Goal: Information Seeking & Learning: Learn about a topic

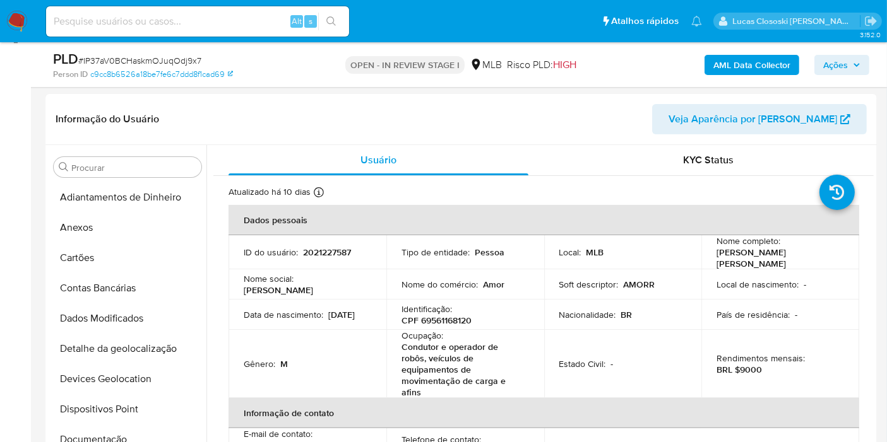
scroll to position [393, 0]
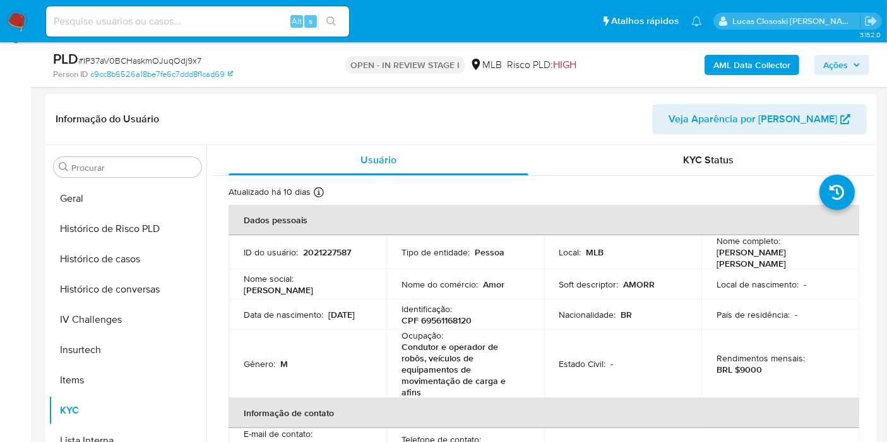
click at [650, 269] on td "Soft descriptor : AMORR" at bounding box center [623, 284] width 158 height 30
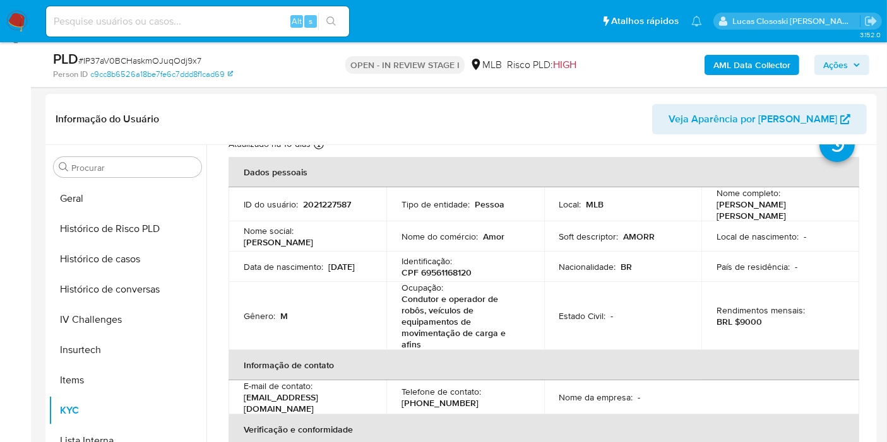
scroll to position [70, 0]
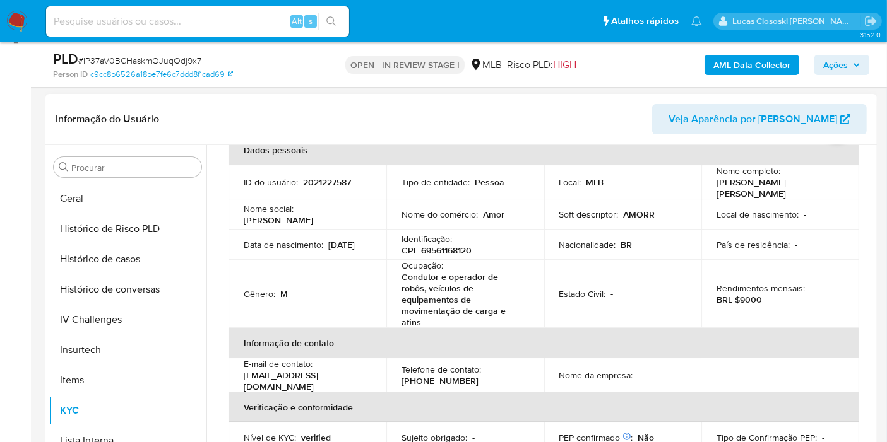
click at [453, 247] on p "CPF 69561168120" at bounding box center [436, 250] width 70 height 11
click at [466, 283] on p "Condutor e operador de robôs, veículos de equipamentos de movimentação de carga…" at bounding box center [462, 299] width 122 height 57
drag, startPoint x: 452, startPoint y: 318, endPoint x: 406, endPoint y: 271, distance: 66.0
click at [406, 271] on p "Condutor e operador de robôs, veículos de equipamentos de movimentação de carga…" at bounding box center [462, 299] width 122 height 57
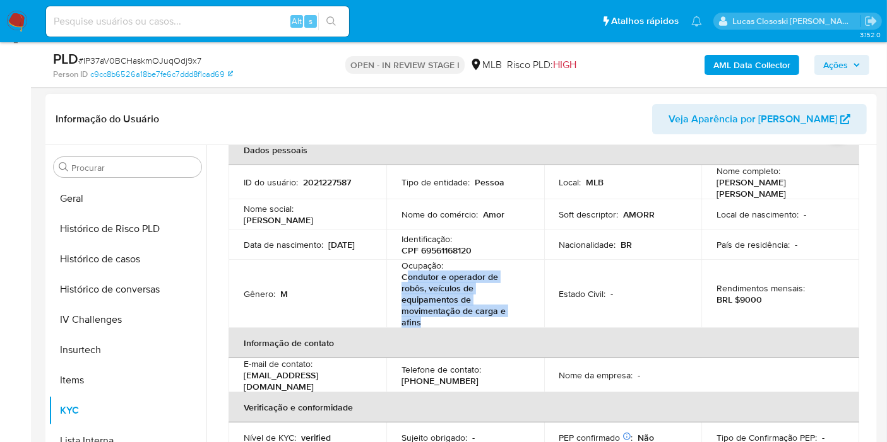
click at [430, 301] on p "Condutor e operador de robôs, veículos de equipamentos de movimentação de carga…" at bounding box center [462, 299] width 122 height 57
drag, startPoint x: 429, startPoint y: 320, endPoint x: 393, endPoint y: 268, distance: 63.9
click at [389, 268] on td "Ocupação : Condutor e operador de robôs, veículos de equipamentos de movimentaç…" at bounding box center [465, 294] width 158 height 68
click at [393, 268] on td "Ocupação : Condutor e operador de robôs, veículos de equipamentos de movimentaç…" at bounding box center [465, 294] width 158 height 68
drag, startPoint x: 434, startPoint y: 314, endPoint x: 409, endPoint y: 270, distance: 50.3
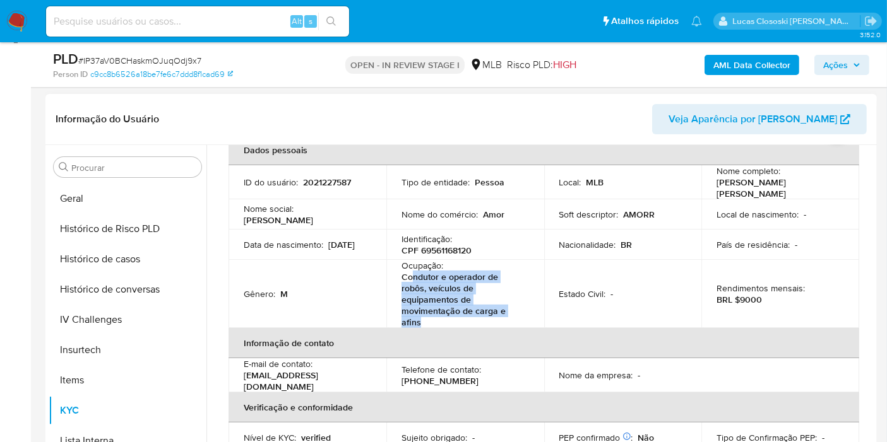
click at [409, 271] on p "Condutor e operador de robôs, veículos de equipamentos de movimentação de carga…" at bounding box center [462, 299] width 122 height 57
click at [437, 298] on p "Condutor e operador de robôs, veículos de equipamentos de movimentação de carga…" at bounding box center [462, 299] width 122 height 57
drag, startPoint x: 437, startPoint y: 314, endPoint x: 410, endPoint y: 275, distance: 48.5
click at [410, 275] on p "Condutor e operador de robôs, veículos de equipamentos de movimentação de carga…" at bounding box center [462, 299] width 122 height 57
click at [473, 209] on p "Nome do comércio :" at bounding box center [439, 214] width 76 height 11
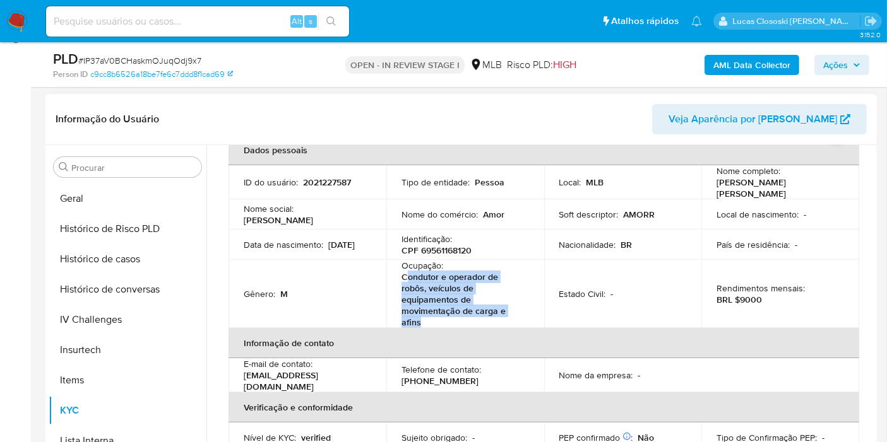
drag, startPoint x: 430, startPoint y: 315, endPoint x: 404, endPoint y: 276, distance: 46.7
click at [404, 276] on p "Condutor e operador de robôs, veículos de equipamentos de movimentação de carga…" at bounding box center [462, 299] width 122 height 57
click at [432, 328] on th "Informação de contato" at bounding box center [543, 343] width 630 height 30
drag, startPoint x: 430, startPoint y: 323, endPoint x: 405, endPoint y: 275, distance: 54.8
click at [405, 275] on p "Condutor e operador de robôs, veículos de equipamentos de movimentação de carga…" at bounding box center [462, 299] width 122 height 57
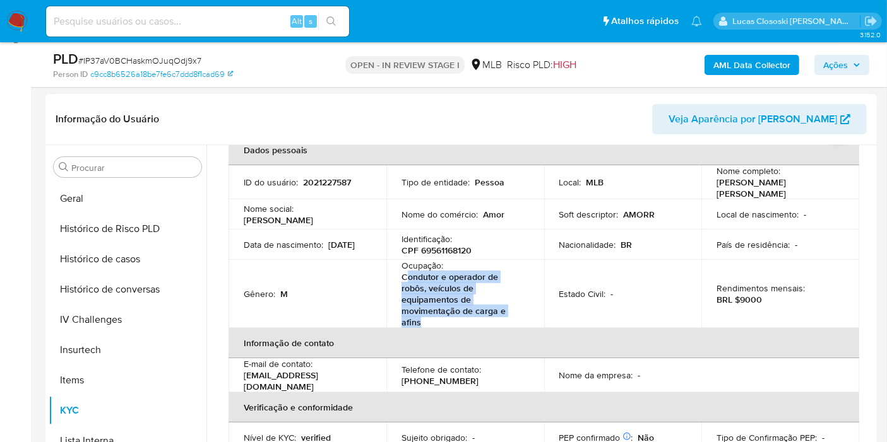
click at [424, 319] on p "Condutor e operador de robôs, veículos de equipamentos de movimentação de carga…" at bounding box center [462, 299] width 122 height 57
click at [425, 320] on p "Condutor e operador de robôs, veículos de equipamentos de movimentação de carga…" at bounding box center [462, 299] width 122 height 57
click at [428, 314] on p "Condutor e operador de robôs, veículos de equipamentos de movimentação de carga…" at bounding box center [462, 299] width 122 height 57
drag, startPoint x: 430, startPoint y: 315, endPoint x: 411, endPoint y: 281, distance: 38.4
click at [411, 281] on p "Condutor e operador de robôs, veículos de equipamentos de movimentação de carga…" at bounding box center [462, 299] width 122 height 57
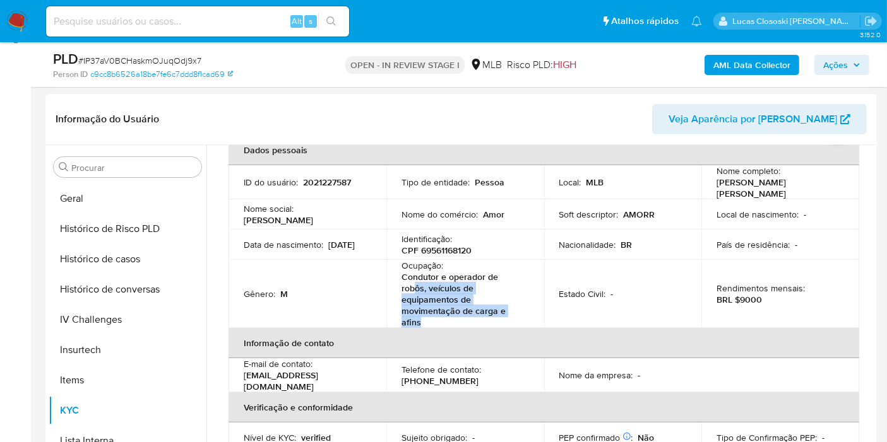
click at [417, 282] on p "Condutor e operador de robôs, veículos de equipamentos de movimentação de carga…" at bounding box center [462, 299] width 122 height 57
drag, startPoint x: 452, startPoint y: 249, endPoint x: 488, endPoint y: 245, distance: 36.2
click at [488, 245] on div "Identificação : CPF 69561168120" at bounding box center [464, 244] width 127 height 23
click at [476, 245] on div "Identificação : CPF 69561168120" at bounding box center [464, 244] width 127 height 23
drag, startPoint x: 435, startPoint y: 245, endPoint x: 492, endPoint y: 245, distance: 56.8
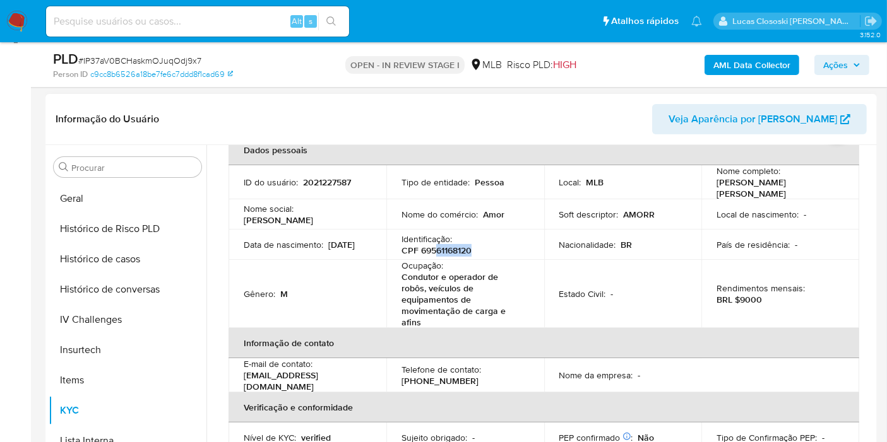
click at [492, 244] on div "Identificação : CPF 69561168120" at bounding box center [464, 244] width 127 height 23
click at [483, 284] on p "Condutor e operador de robôs, veículos de equipamentos de movimentação de carga…" at bounding box center [462, 299] width 122 height 57
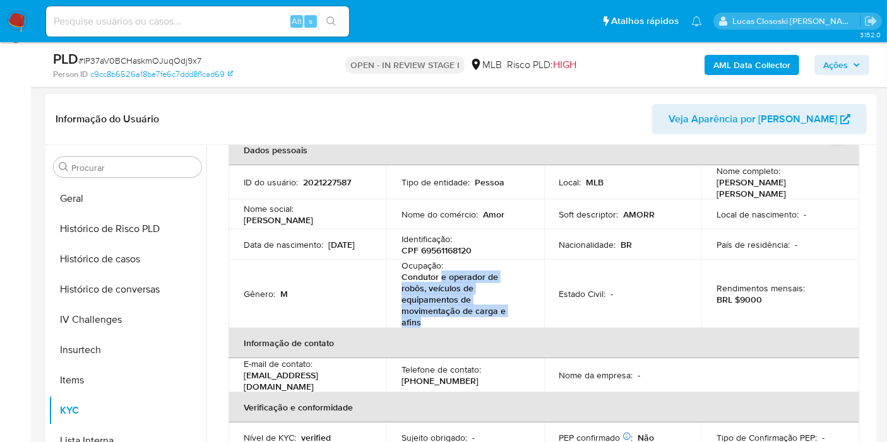
drag, startPoint x: 449, startPoint y: 319, endPoint x: 439, endPoint y: 270, distance: 50.1
click at [439, 271] on p "Condutor e operador de robôs, veículos de equipamentos de movimentação de carga…" at bounding box center [462, 299] width 122 height 57
click at [623, 211] on p "AMORR" at bounding box center [639, 214] width 32 height 11
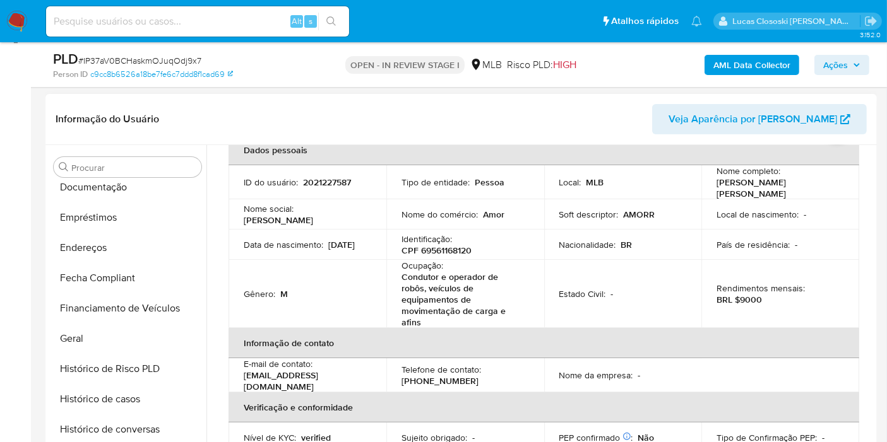
click at [458, 245] on p "CPF 69561168120" at bounding box center [436, 250] width 70 height 11
click at [481, 260] on div "Ocupação : Condutor e operador de robôs, veículos de equipamentos de movimentaç…" at bounding box center [464, 294] width 127 height 68
click at [445, 271] on p "Condutor e operador de robôs, veículos de equipamentos de movimentação de carga…" at bounding box center [462, 299] width 122 height 57
click at [432, 250] on p "CPF 69561168120" at bounding box center [436, 250] width 70 height 11
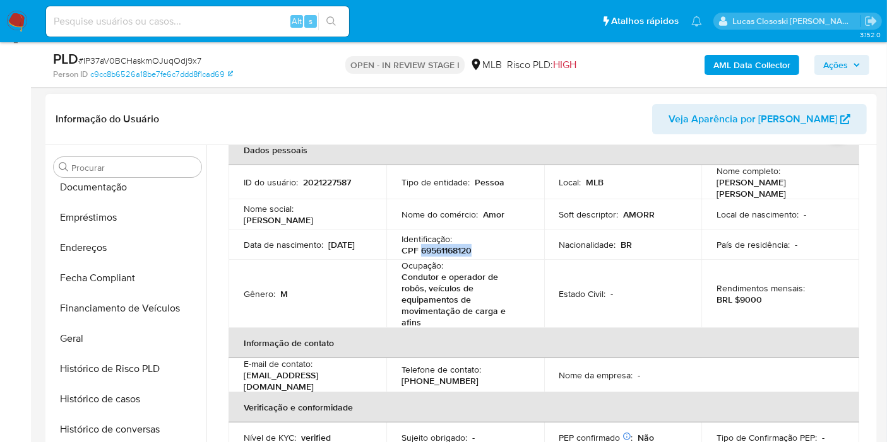
click at [432, 250] on p "CPF 69561168120" at bounding box center [436, 250] width 70 height 11
copy p "69561168120"
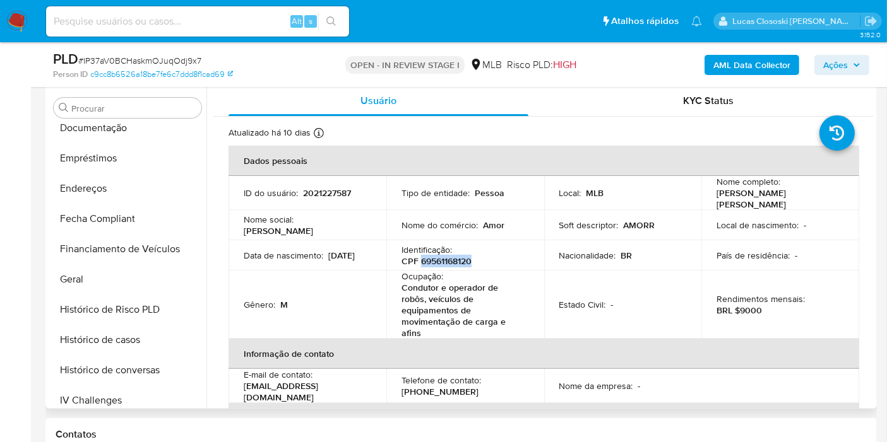
scroll to position [210, 0]
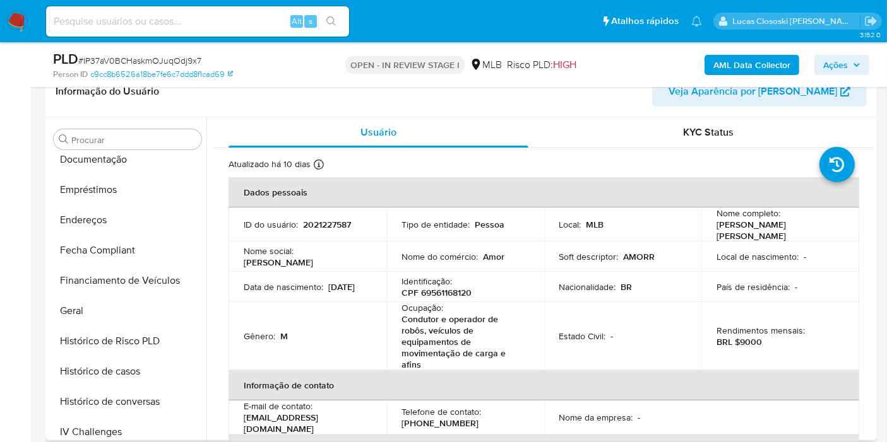
click at [497, 303] on div "Ocupação : Condutor e operador de robôs, veículos de equipamentos de movimentaç…" at bounding box center [464, 336] width 127 height 68
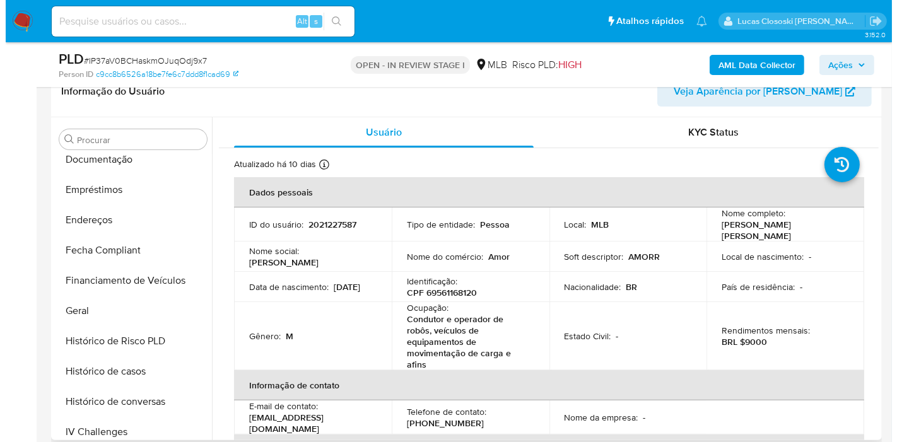
scroll to position [0, 0]
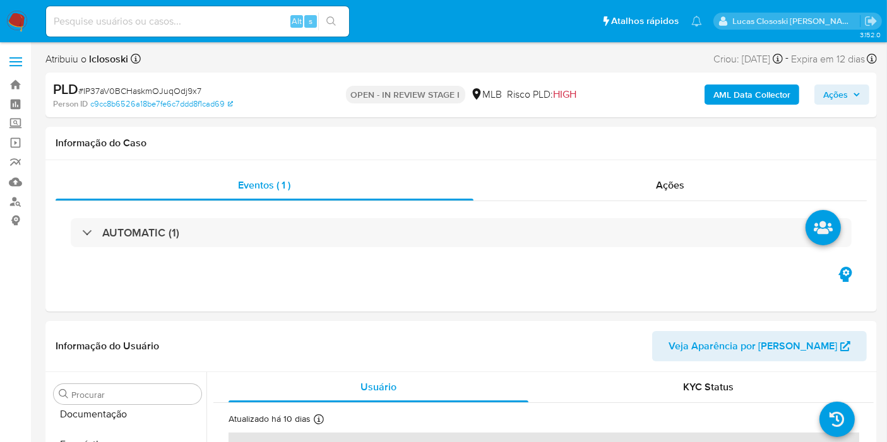
click at [729, 98] on b "AML Data Collector" at bounding box center [751, 95] width 77 height 20
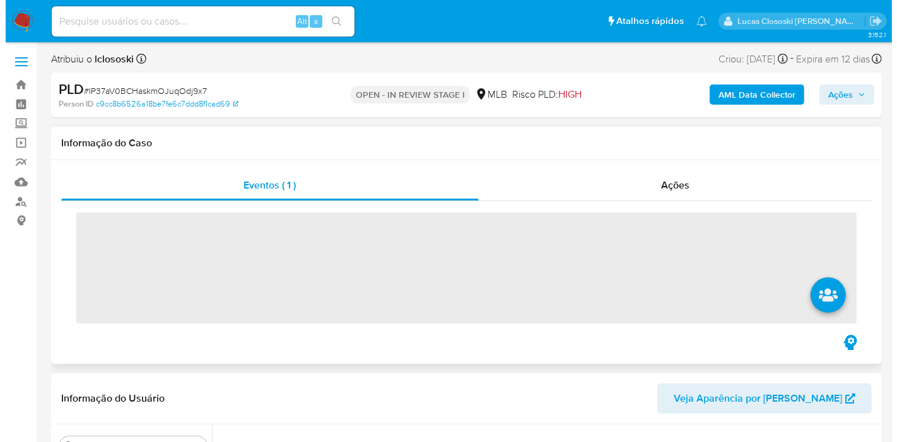
scroll to position [533, 0]
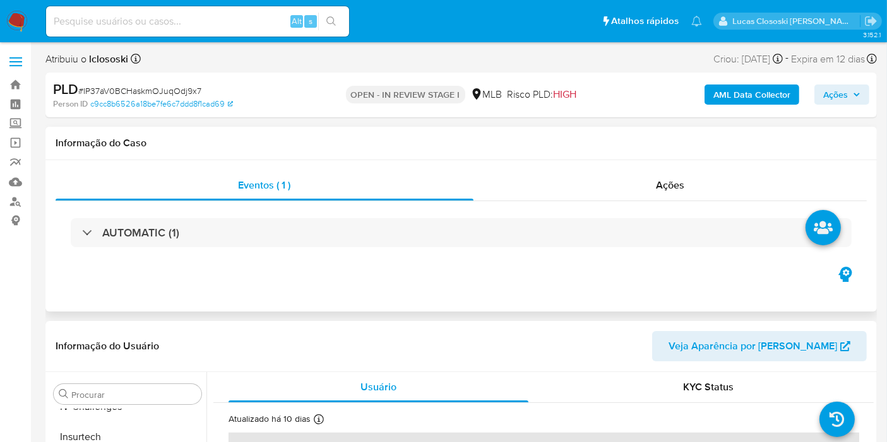
select select "10"
click at [722, 87] on b "AML Data Collector" at bounding box center [751, 95] width 77 height 20
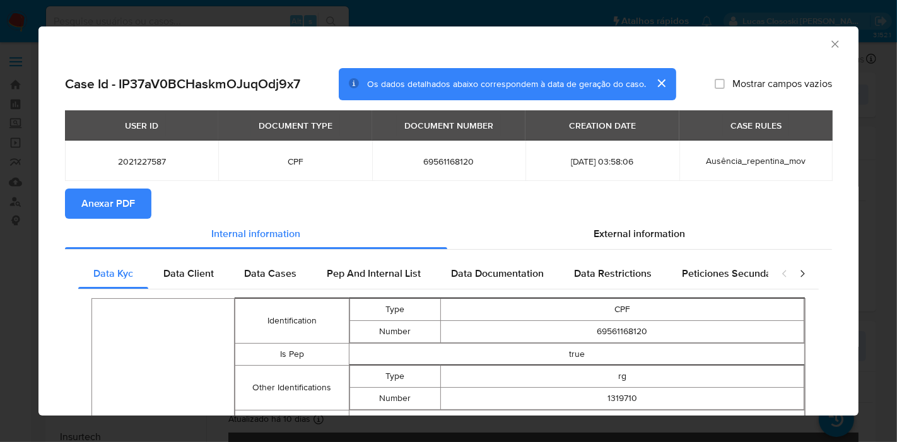
click at [140, 206] on button "Anexar PDF" at bounding box center [108, 204] width 86 height 30
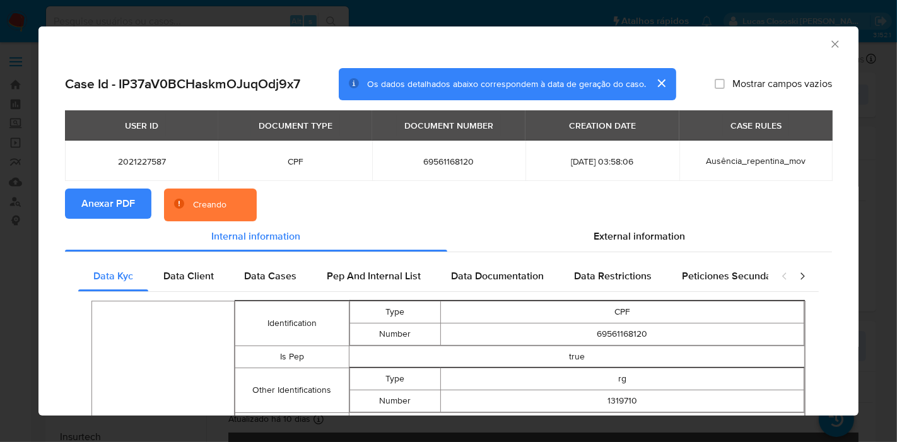
drag, startPoint x: 596, startPoint y: 237, endPoint x: 504, endPoint y: 256, distance: 94.2
click at [595, 237] on span "External information" at bounding box center [640, 236] width 92 height 15
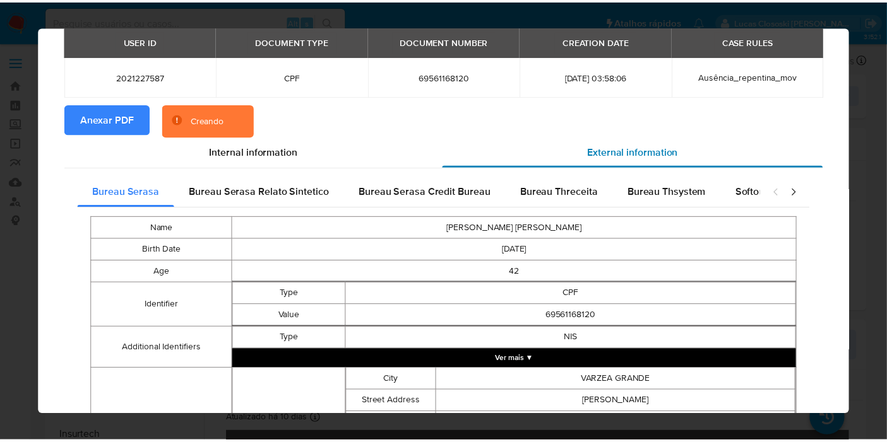
scroll to position [0, 0]
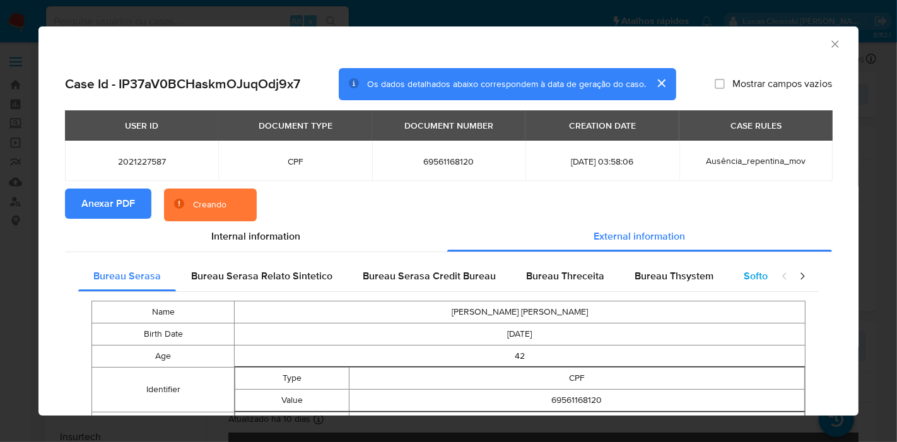
click at [744, 275] on span "Softon" at bounding box center [759, 276] width 30 height 15
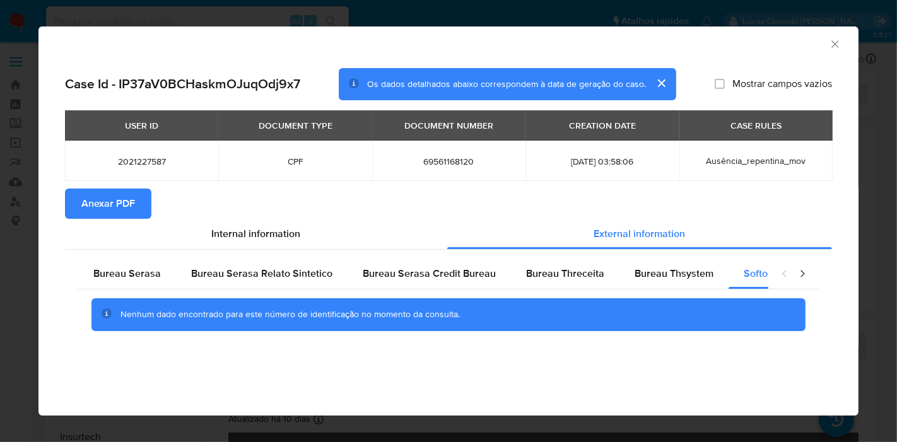
click at [830, 42] on icon "Fechar a janela" at bounding box center [835, 44] width 13 height 13
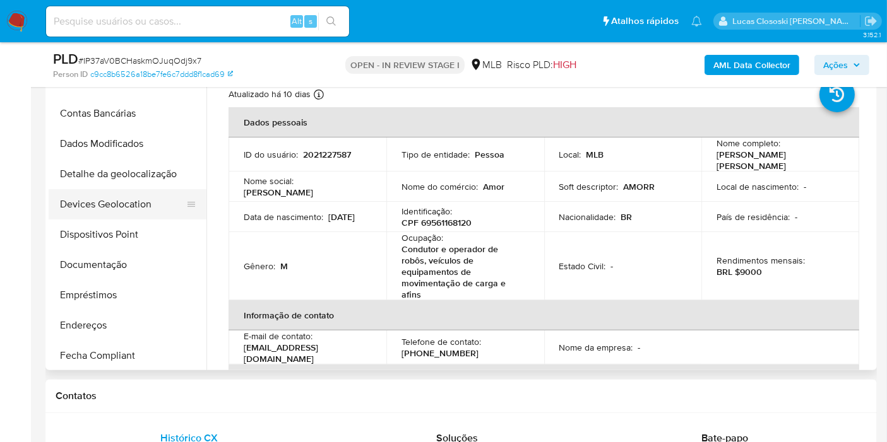
scroll to position [42, 0]
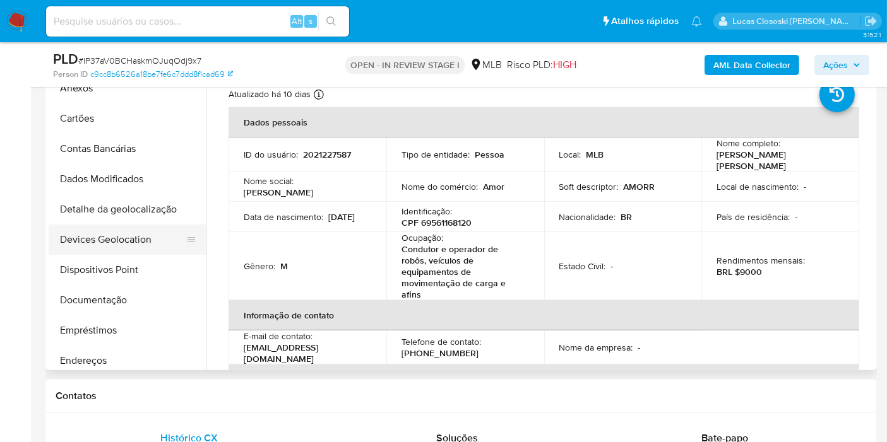
click at [129, 239] on button "Devices Geolocation" at bounding box center [123, 240] width 148 height 30
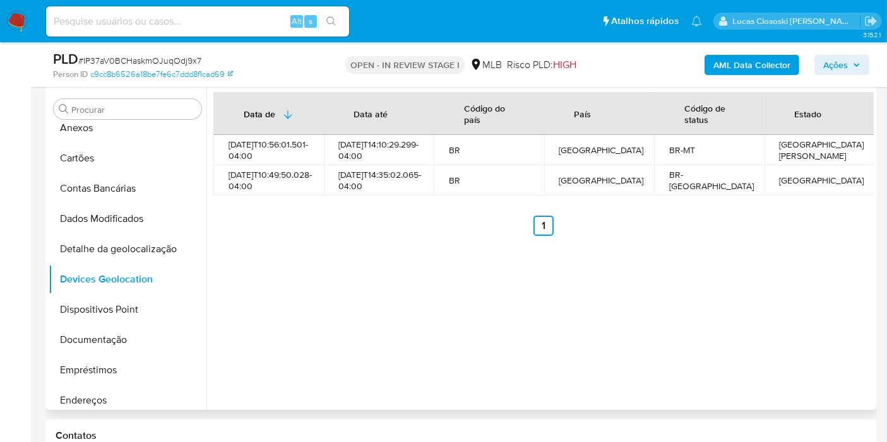
scroll to position [210, 0]
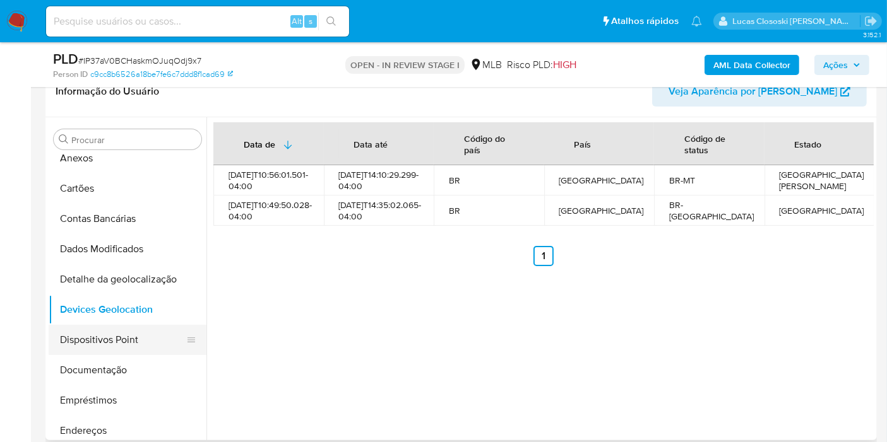
click at [98, 334] on button "Dispositivos Point" at bounding box center [123, 340] width 148 height 30
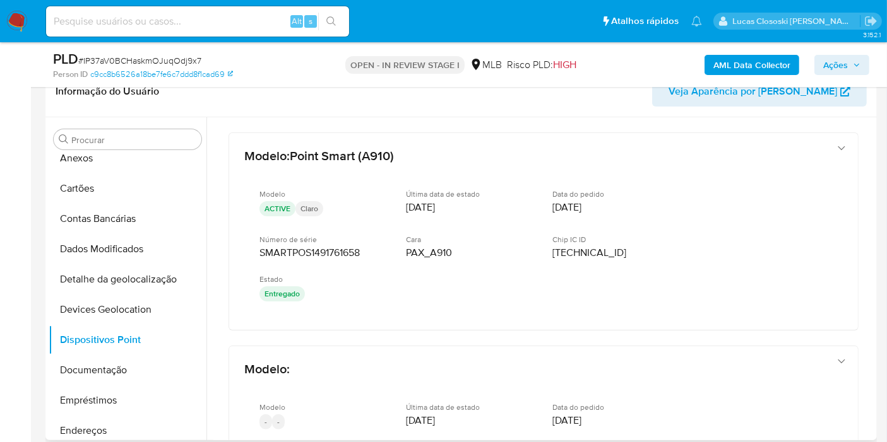
click at [361, 336] on div "Modelo : Point Smart (A910) Modelo ACTIVE Claro Última data de estado 04/08/202…" at bounding box center [543, 365] width 660 height 497
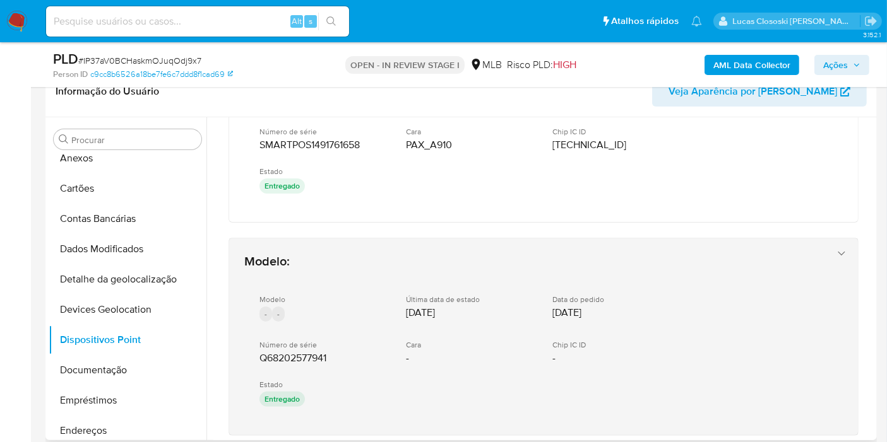
scroll to position [38, 0]
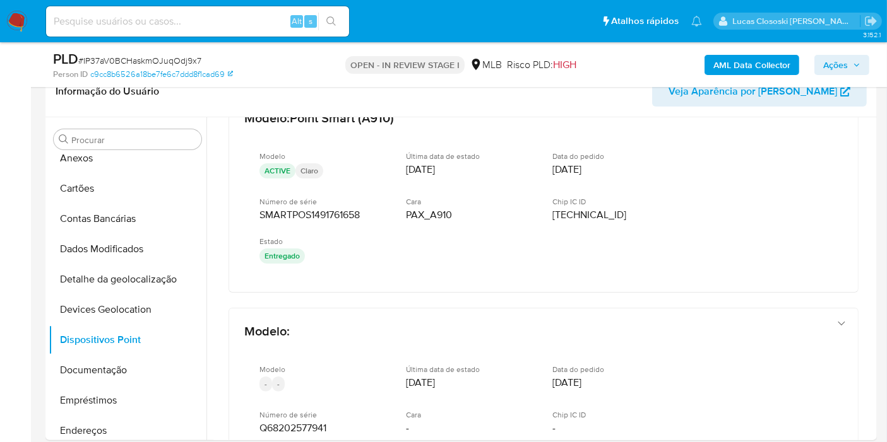
drag, startPoint x: 868, startPoint y: 229, endPoint x: 880, endPoint y: 253, distance: 26.5
click at [873, 261] on div "Procurar Adiantamentos de Dinheiro Anexos Cartões Contas Bancárias Dados Modifi…" at bounding box center [460, 278] width 831 height 323
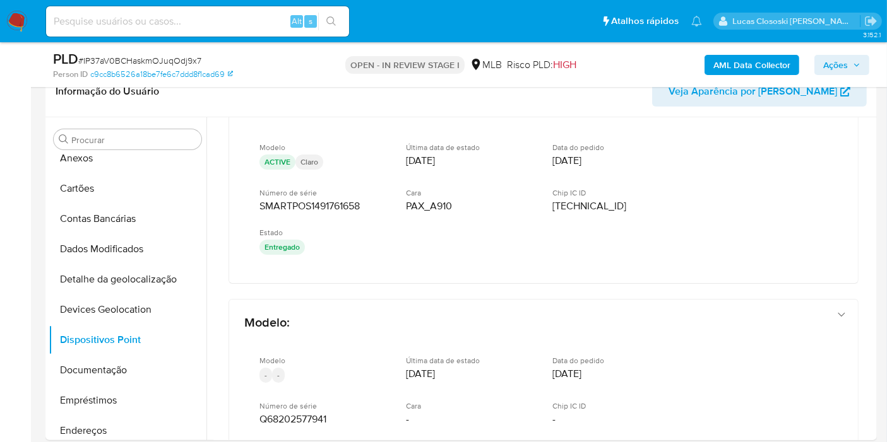
scroll to position [45, 0]
click at [106, 371] on button "Documentação" at bounding box center [123, 370] width 148 height 30
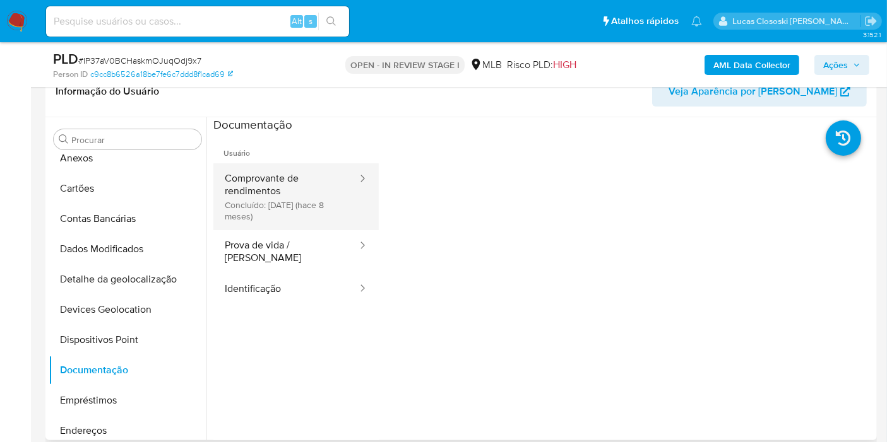
click at [264, 210] on button "Comprovante de rendimentos Concluído: 27/12/2024 (hace 8 meses)" at bounding box center [285, 196] width 145 height 67
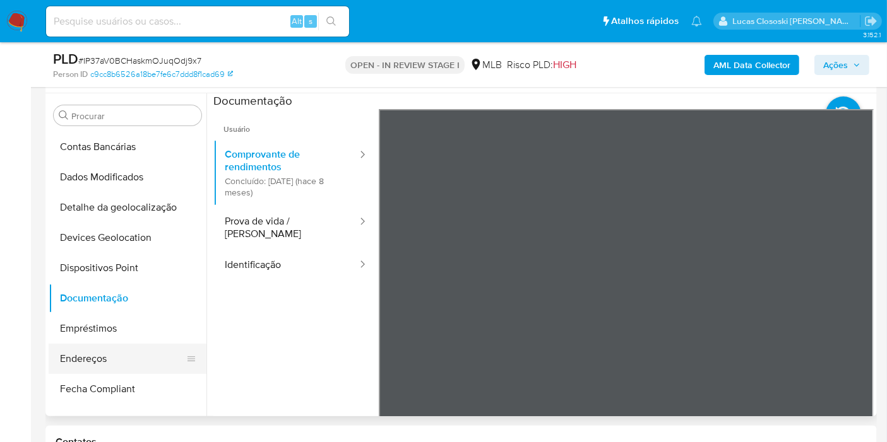
scroll to position [112, 0]
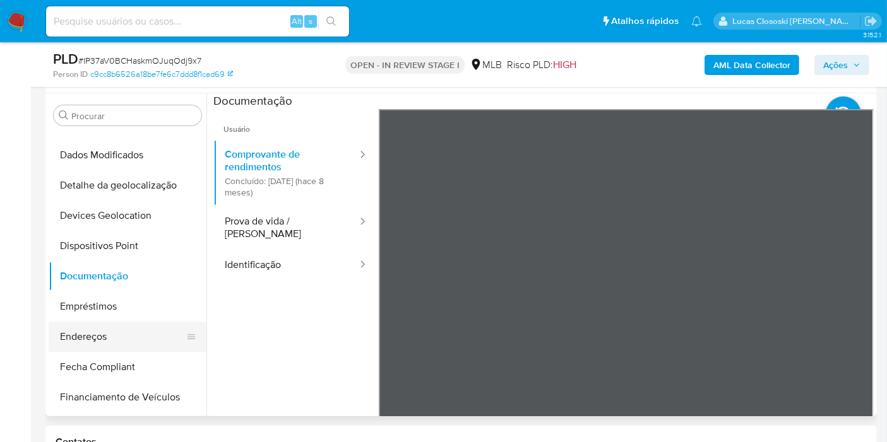
click at [109, 343] on button "Endereços" at bounding box center [123, 337] width 148 height 30
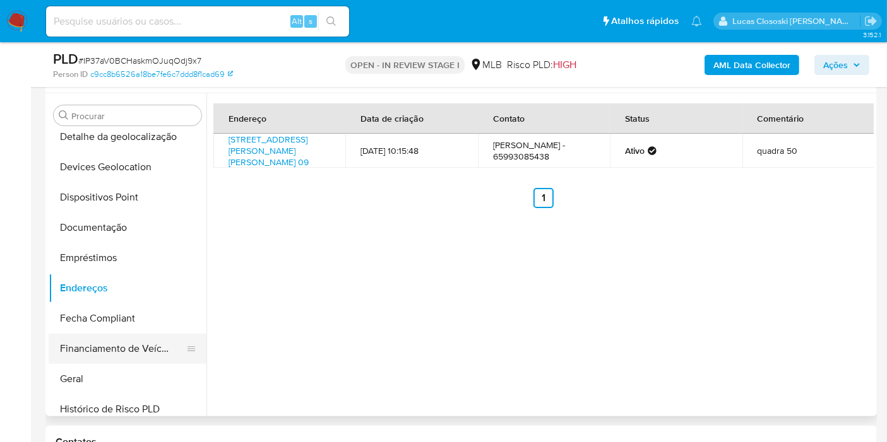
scroll to position [182, 0]
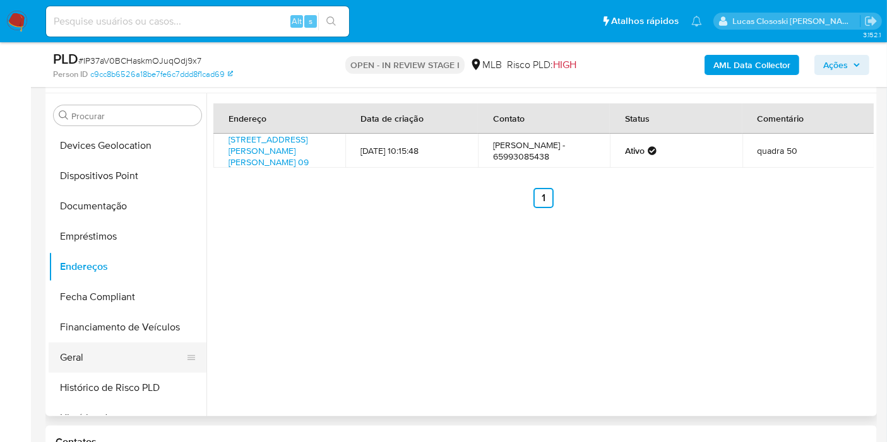
click at [104, 358] on button "Geral" at bounding box center [123, 358] width 148 height 30
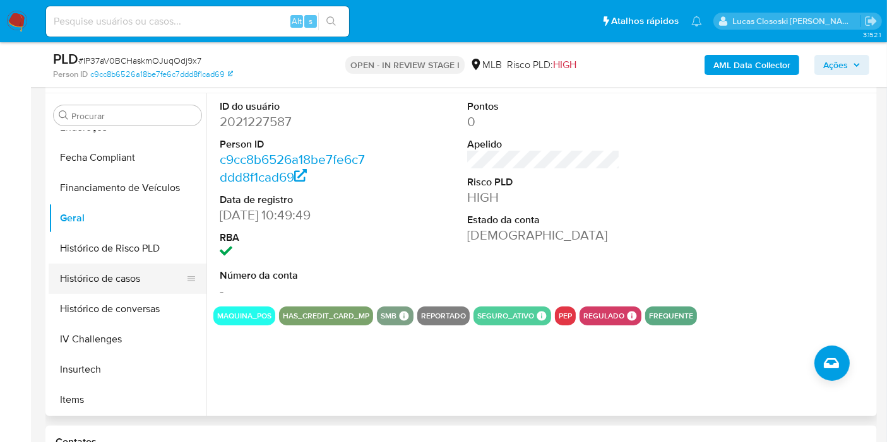
scroll to position [322, 0]
click at [114, 278] on button "Histórico de casos" at bounding box center [123, 278] width 148 height 30
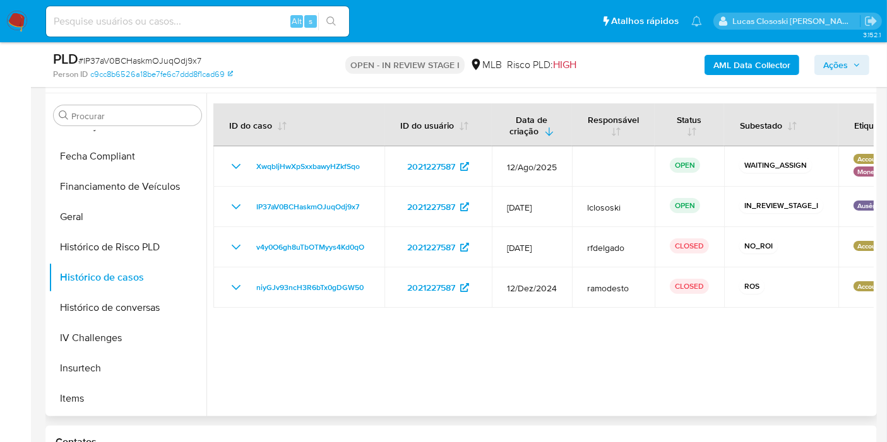
click at [340, 340] on div at bounding box center [539, 254] width 667 height 323
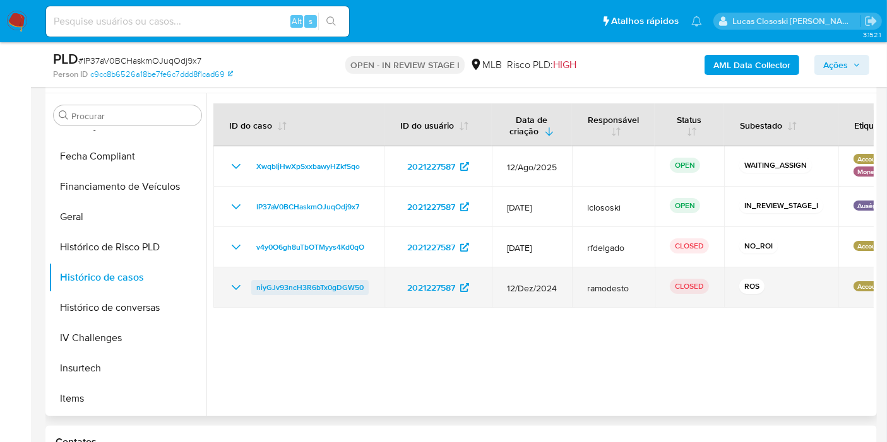
drag, startPoint x: 370, startPoint y: 287, endPoint x: 252, endPoint y: 287, distance: 118.6
click at [252, 287] on td "niyGJv93ncH3R6bTx0gDGW50" at bounding box center [298, 288] width 171 height 40
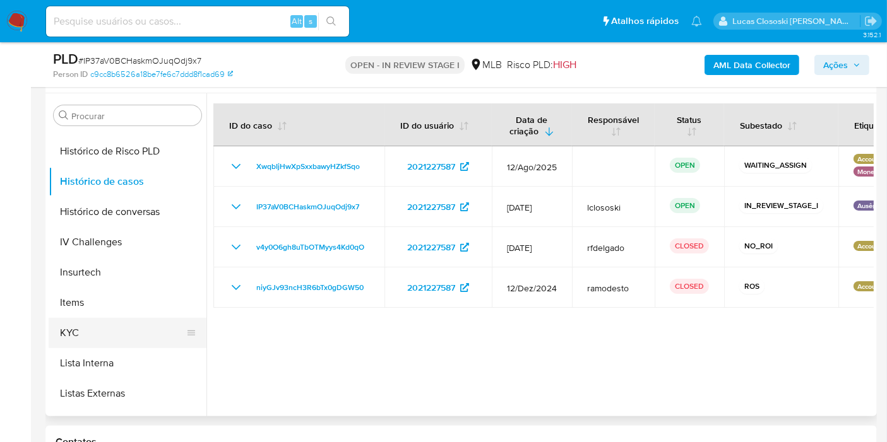
scroll to position [463, 0]
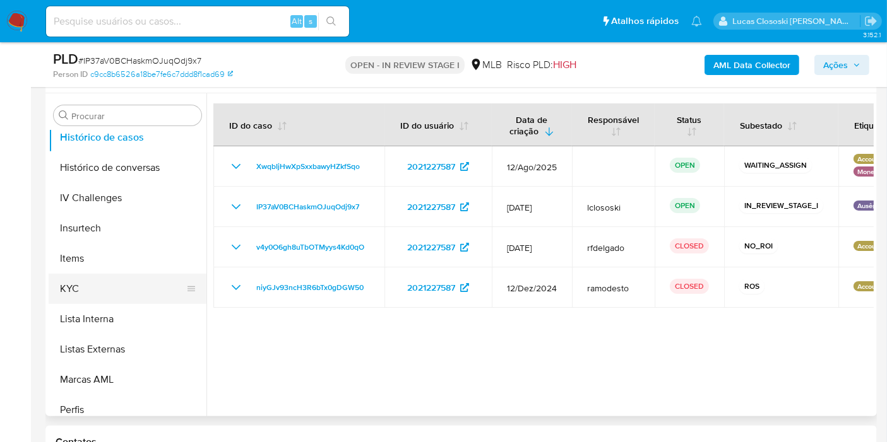
click at [103, 285] on button "KYC" at bounding box center [123, 289] width 148 height 30
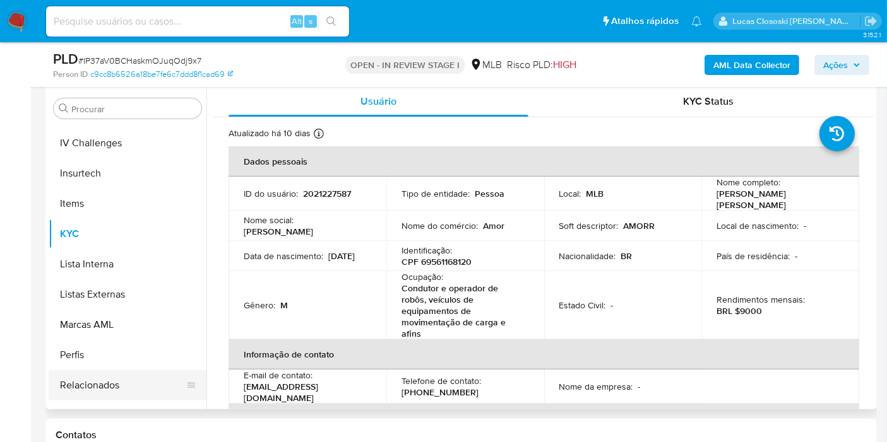
scroll to position [533, 0]
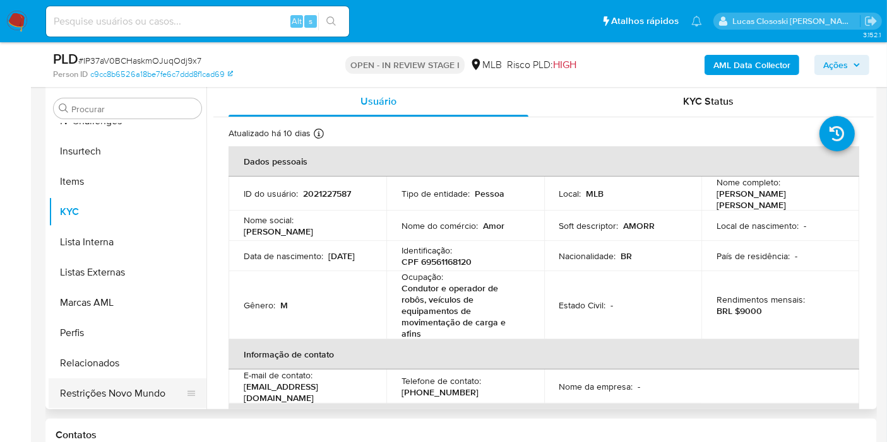
click at [135, 387] on button "Restrições Novo Mundo" at bounding box center [123, 394] width 148 height 30
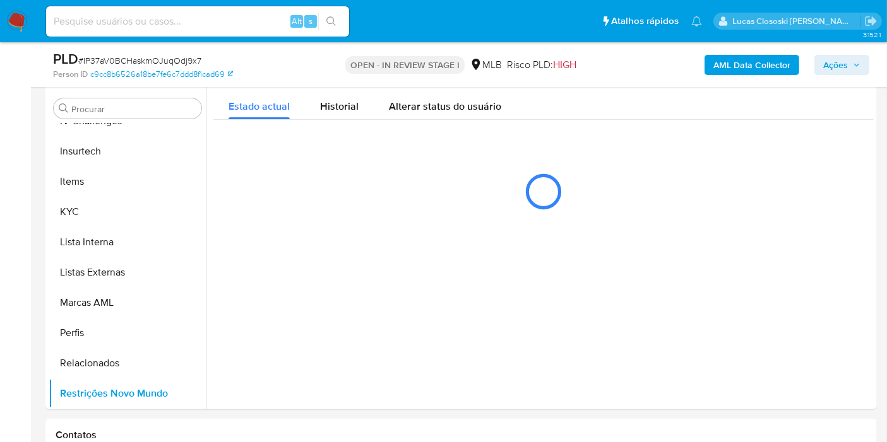
click at [270, 56] on div "PLD # IP37aV0BCHaskmOJuqOdj9x7" at bounding box center [187, 59] width 268 height 19
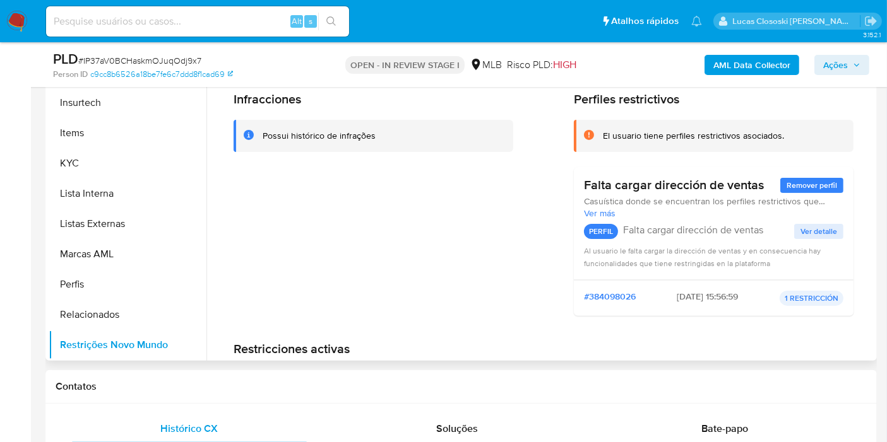
scroll to position [311, 0]
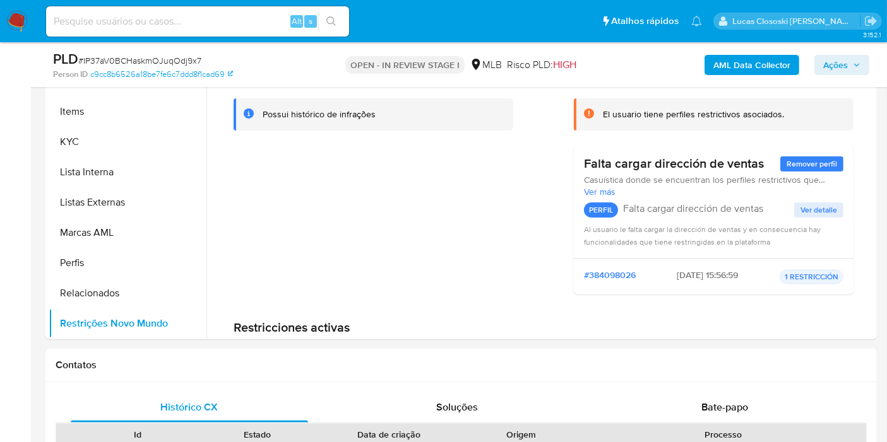
click at [153, 60] on span "# IP37aV0BCHaskmOJuqOdj9x7" at bounding box center [139, 60] width 123 height 13
copy span "IP37aV0BCHaskmOJuqOdj9x7"
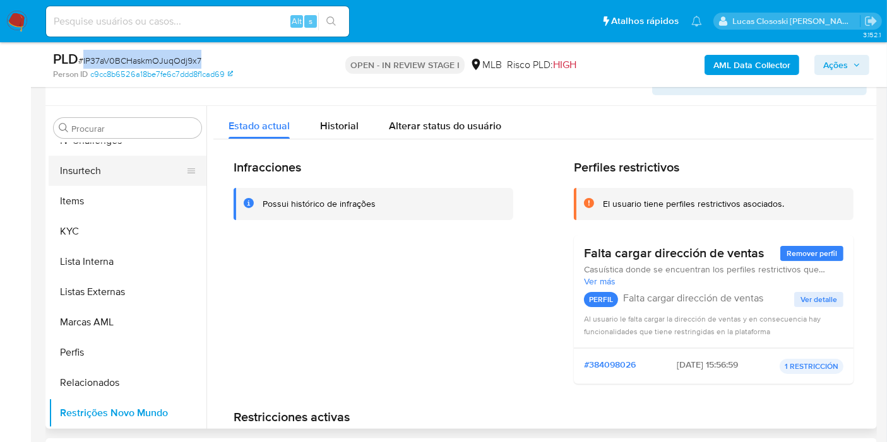
scroll to position [171, 0]
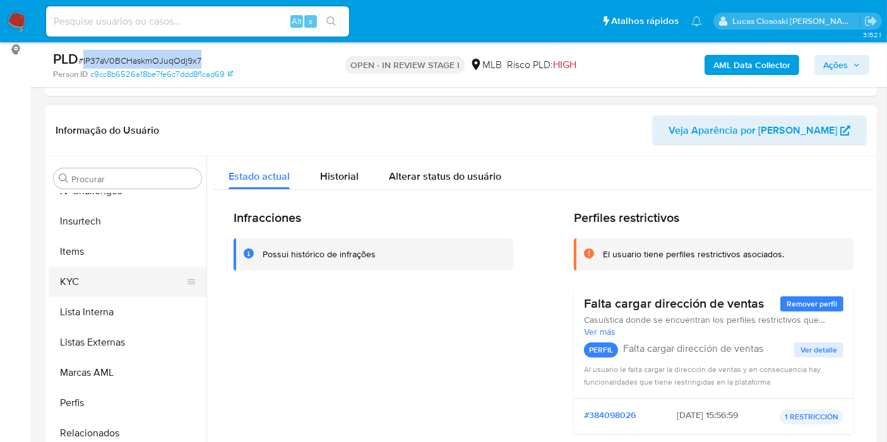
click at [115, 293] on button "KYC" at bounding box center [123, 282] width 148 height 30
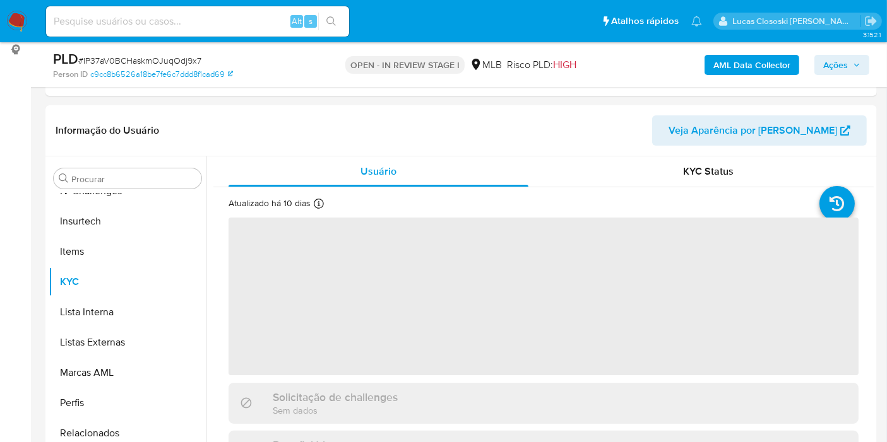
click at [278, 71] on div "Person ID c9cc8b6526a18be7fe6c7ddd8f1cad69" at bounding box center [187, 74] width 269 height 11
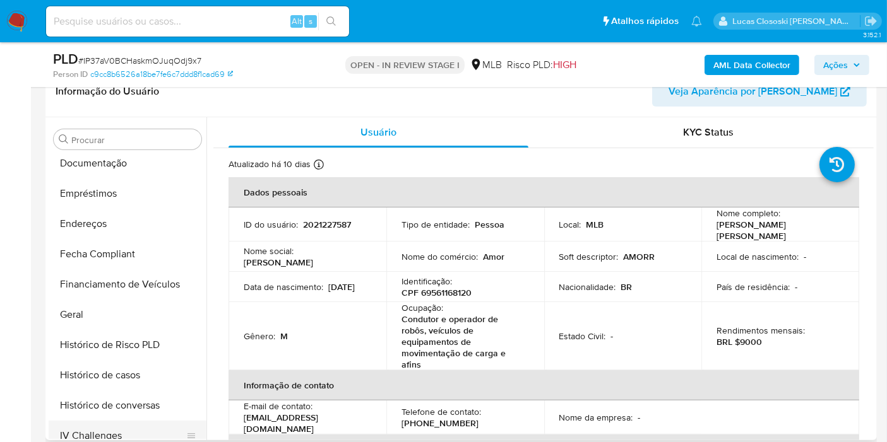
scroll to position [182, 0]
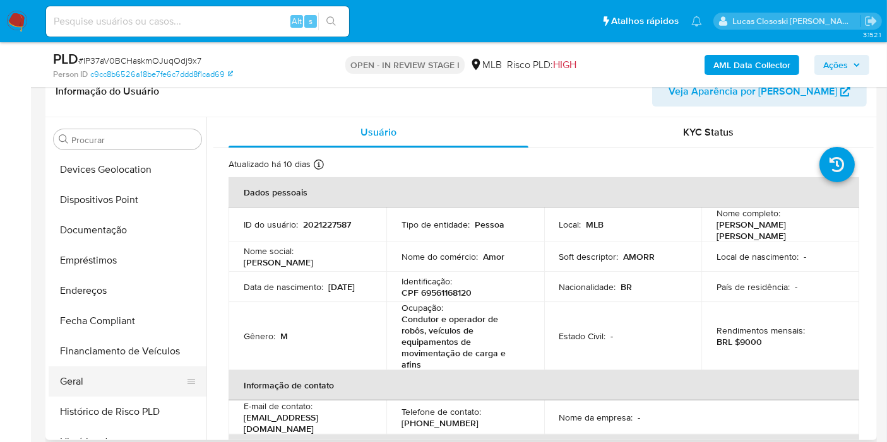
click at [89, 378] on button "Geral" at bounding box center [123, 382] width 148 height 30
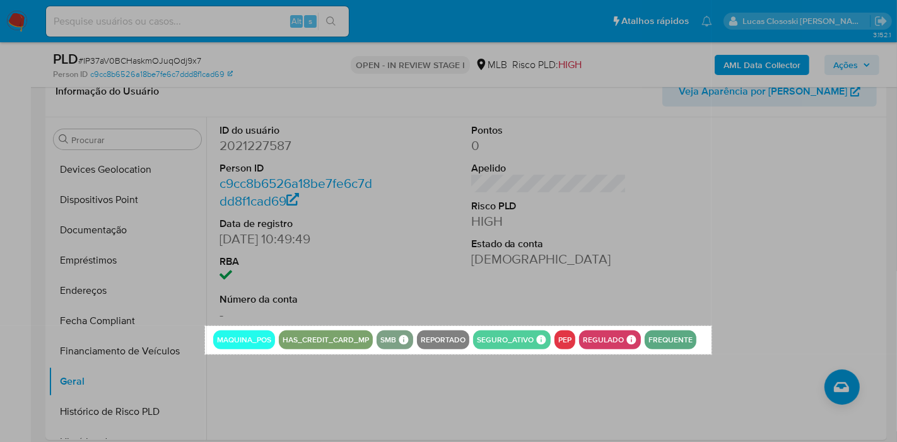
drag, startPoint x: 205, startPoint y: 326, endPoint x: 712, endPoint y: 354, distance: 507.5
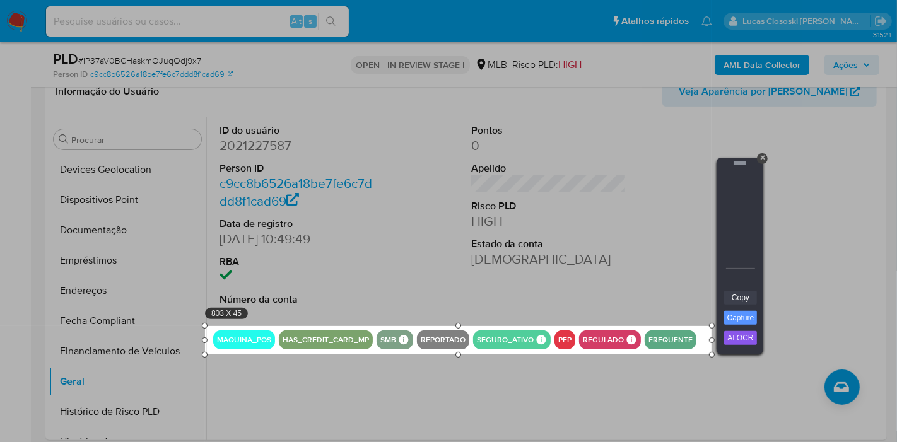
click at [735, 298] on link "Copy" at bounding box center [740, 298] width 33 height 14
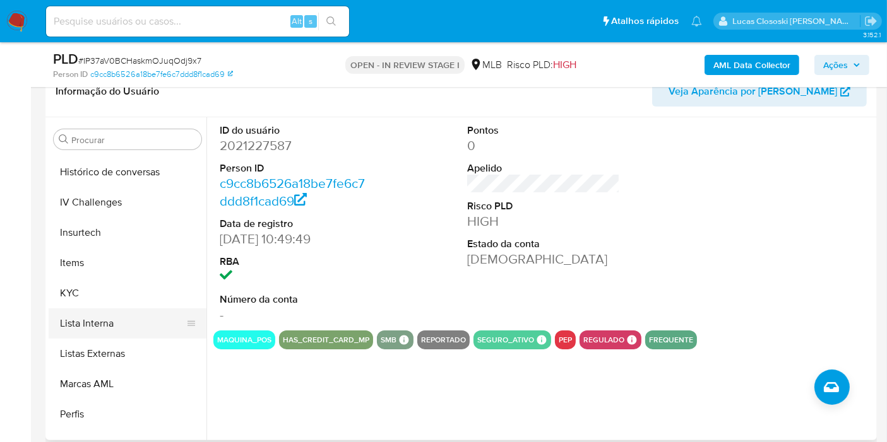
scroll to position [533, 0]
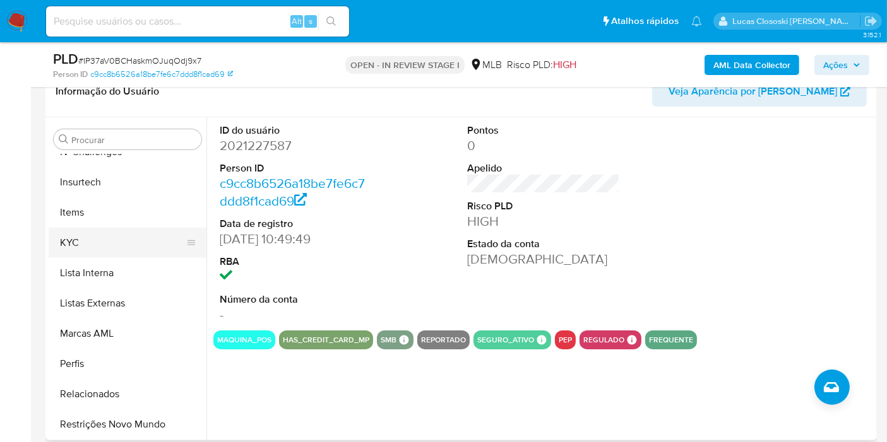
click at [86, 253] on button "KYC" at bounding box center [123, 243] width 148 height 30
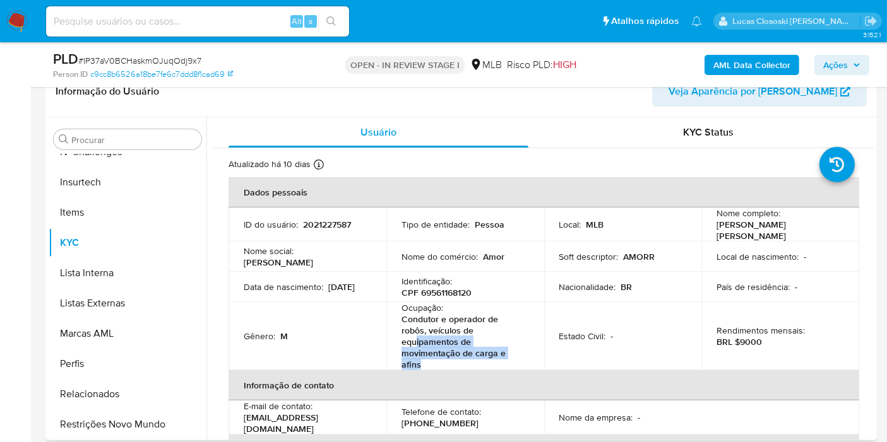
drag, startPoint x: 425, startPoint y: 360, endPoint x: 411, endPoint y: 328, distance: 35.1
click at [411, 329] on p "Condutor e operador de robôs, veículos de equipamentos de movimentação de carga…" at bounding box center [462, 342] width 122 height 57
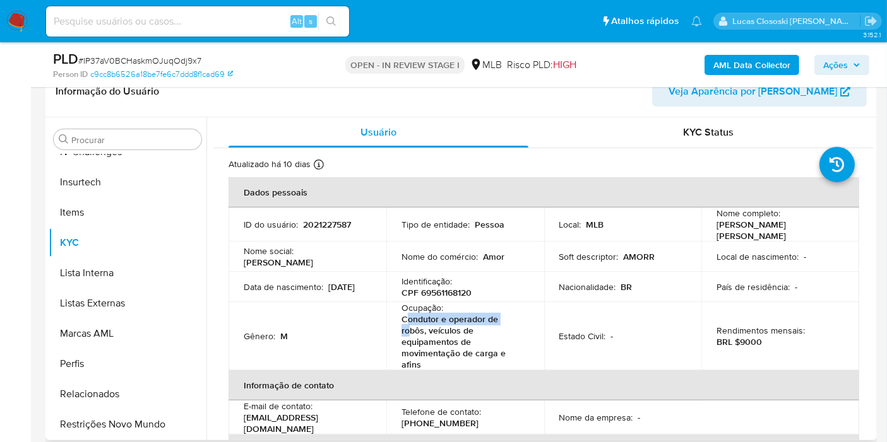
click at [405, 318] on p "Condutor e operador de robôs, veículos de equipamentos de movimentação de carga…" at bounding box center [462, 342] width 122 height 57
drag, startPoint x: 405, startPoint y: 318, endPoint x: 425, endPoint y: 360, distance: 46.3
click at [425, 360] on p "Condutor e operador de robôs, veículos de equipamentos de movimentação de carga…" at bounding box center [462, 342] width 122 height 57
copy p "ondutor e operador de robôs, veículos de equipamentos de movimentação de carga …"
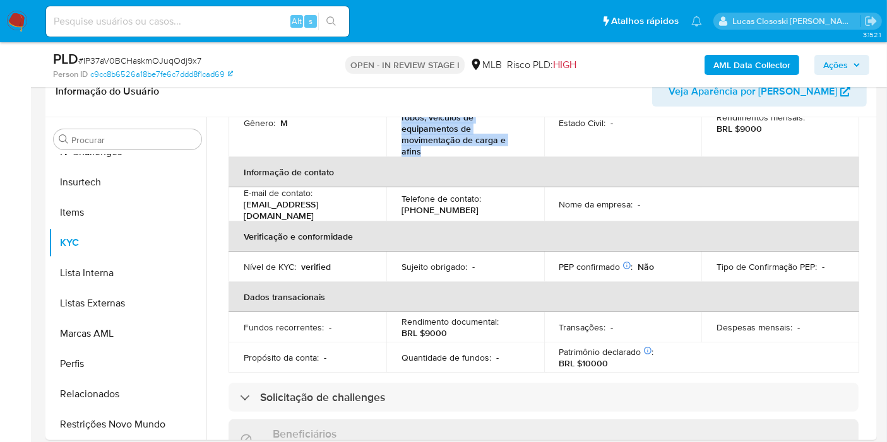
scroll to position [350, 0]
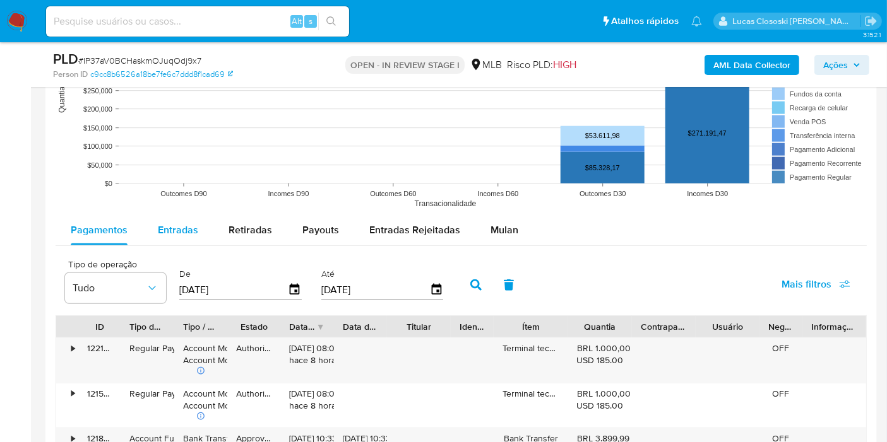
drag, startPoint x: 173, startPoint y: 208, endPoint x: 173, endPoint y: 228, distance: 20.8
click at [172, 208] on rect at bounding box center [461, 89] width 811 height 252
click at [175, 230] on span "Entradas" at bounding box center [178, 230] width 40 height 15
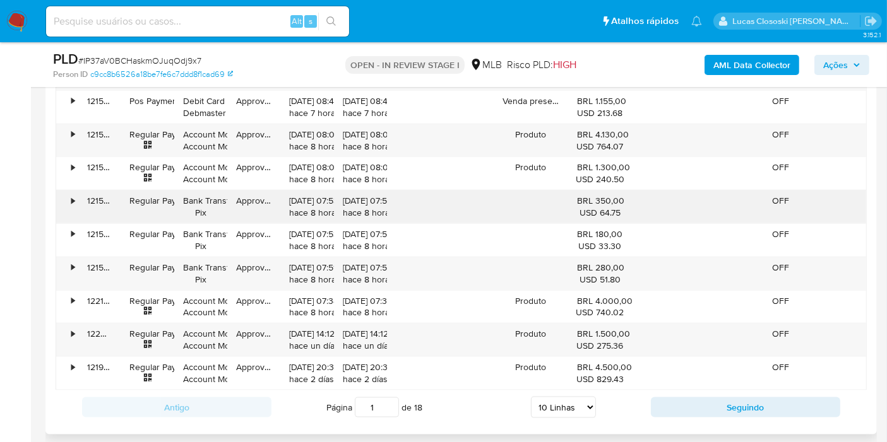
scroll to position [1542, 0]
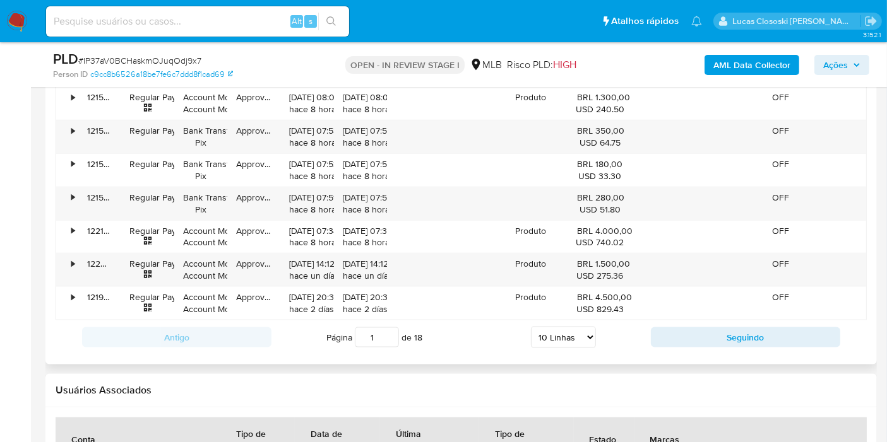
drag, startPoint x: 533, startPoint y: 341, endPoint x: 552, endPoint y: 338, distance: 19.3
click at [533, 341] on select "5 Linhas 10 Linhas 20 Linhas 25 Linhas 50 Linhas 100 Linhas" at bounding box center [563, 337] width 65 height 21
select select "100"
click at [531, 327] on select "5 Linhas 10 Linhas 20 Linhas 25 Linhas 50 Linhas 100 Linhas" at bounding box center [563, 337] width 65 height 21
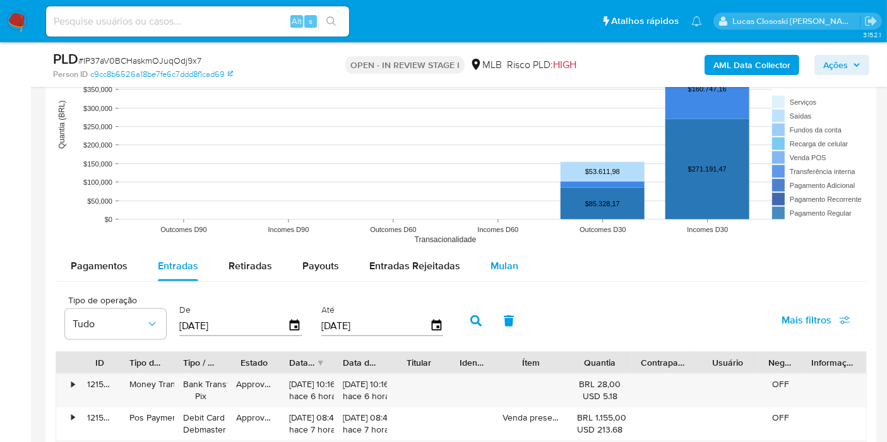
scroll to position [1158, 0]
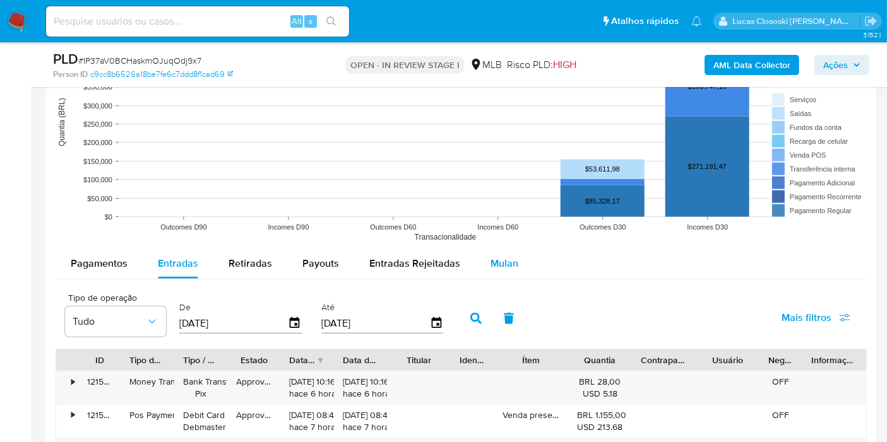
click at [501, 261] on span "Mulan" at bounding box center [504, 263] width 28 height 15
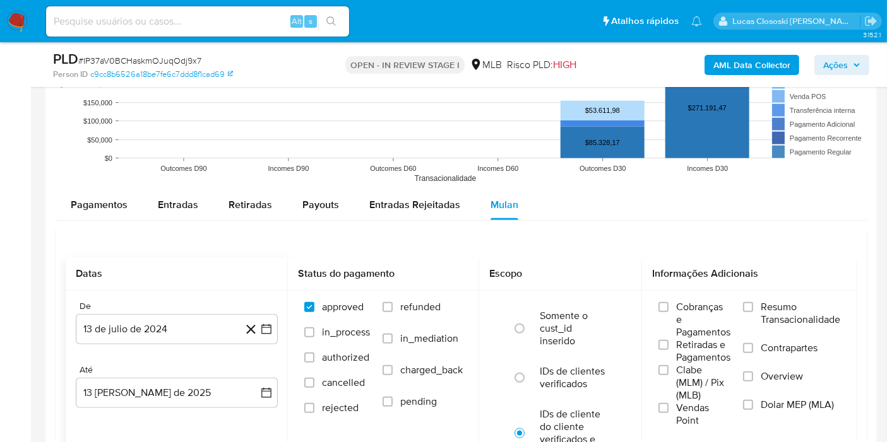
scroll to position [1368, 0]
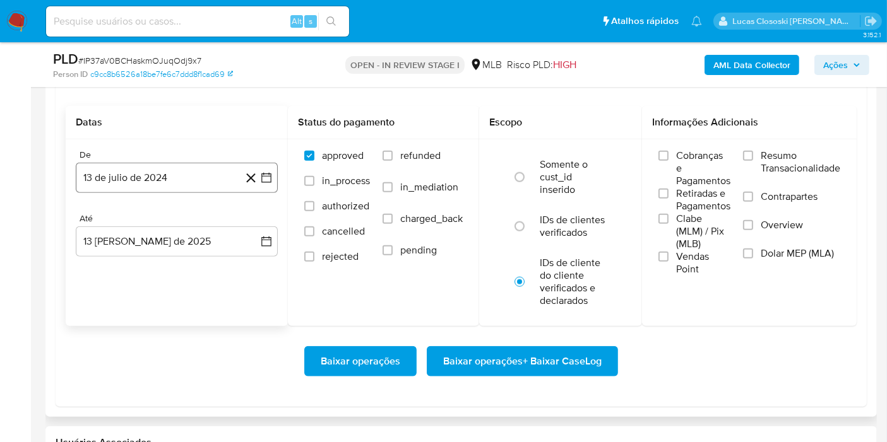
click at [264, 181] on icon "button" at bounding box center [266, 178] width 13 height 13
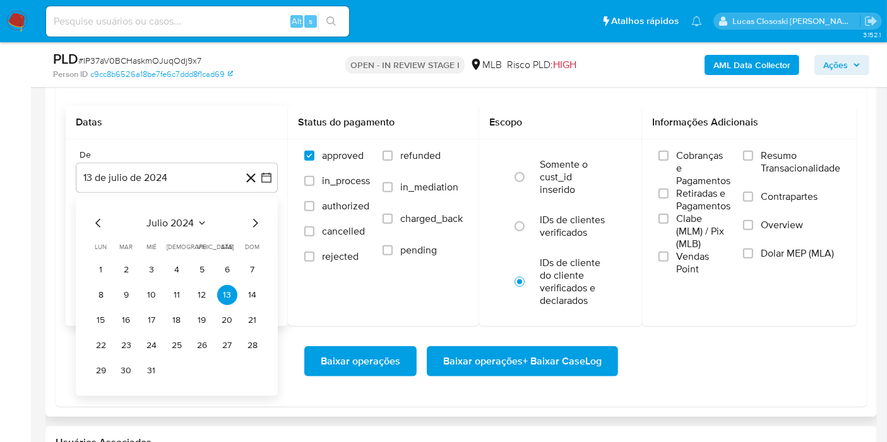
click at [95, 223] on icon "Mes anterior" at bounding box center [98, 223] width 15 height 15
click at [102, 226] on icon "Mes anterior" at bounding box center [98, 223] width 15 height 15
click at [167, 221] on span "mayo 2024" at bounding box center [171, 223] width 50 height 13
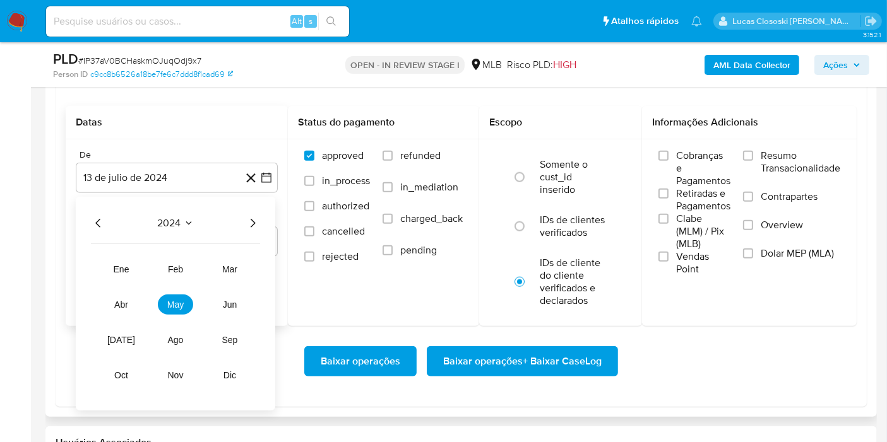
click at [249, 219] on icon "Año siguiente" at bounding box center [252, 223] width 15 height 15
click at [231, 268] on span "mar" at bounding box center [229, 269] width 15 height 10
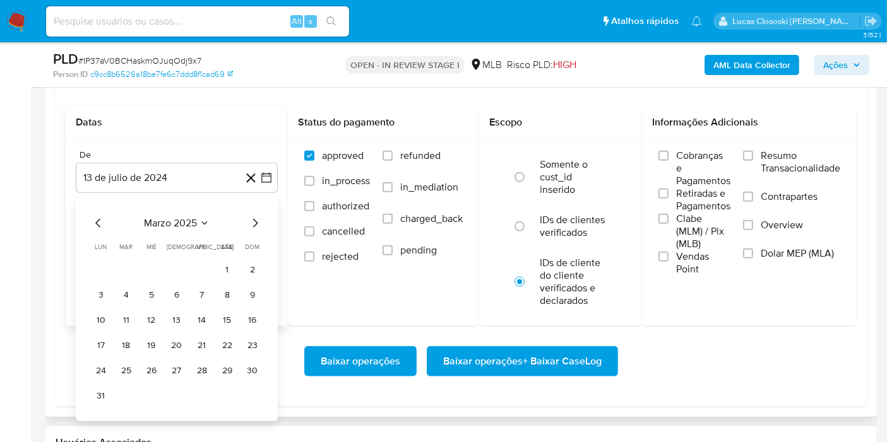
click at [237, 266] on tr "1 2" at bounding box center [177, 270] width 172 height 20
click at [229, 266] on button "1" at bounding box center [227, 270] width 20 height 20
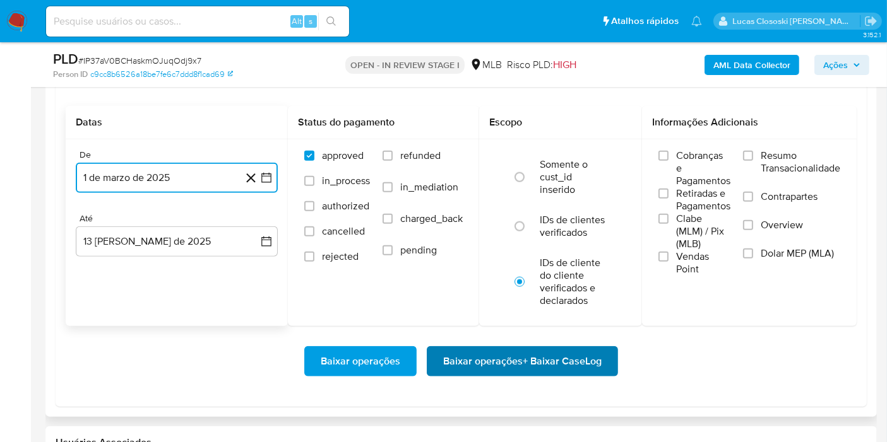
click at [518, 362] on span "Baixar operações + Baixar CaseLog" at bounding box center [522, 362] width 158 height 28
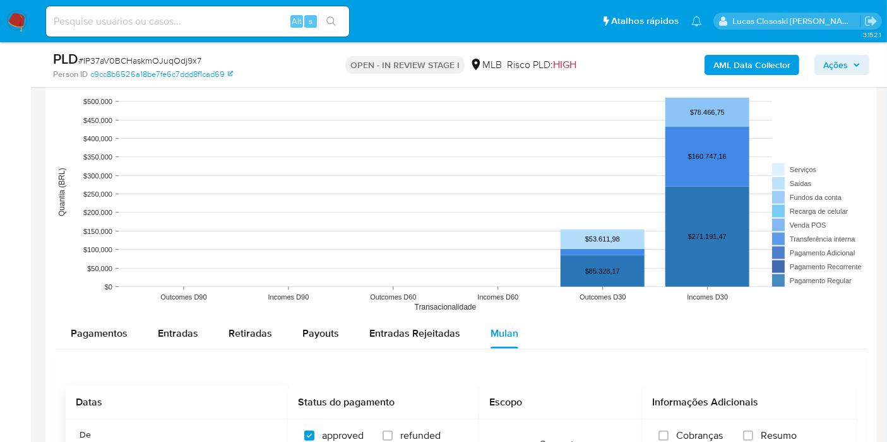
click at [188, 323] on div "Entradas" at bounding box center [178, 334] width 40 height 30
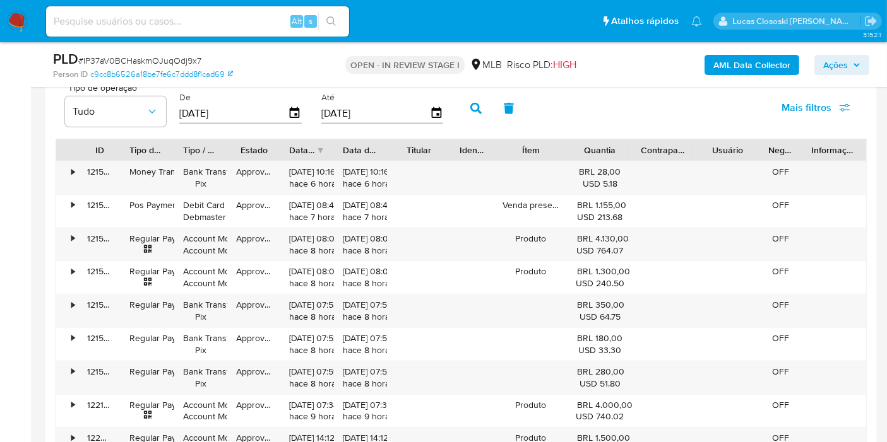
click at [271, 111] on input "16/05/2025" at bounding box center [233, 113] width 109 height 20
click at [292, 116] on icon "button" at bounding box center [295, 112] width 10 height 11
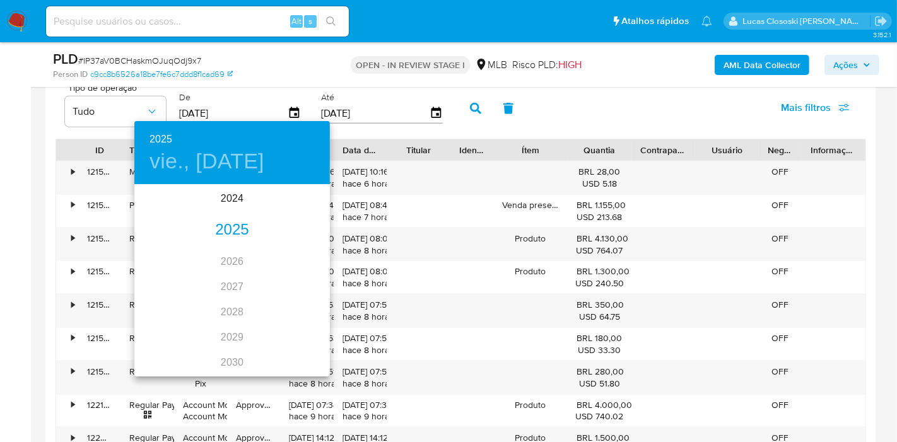
click at [240, 227] on div "2025" at bounding box center [232, 230] width 196 height 25
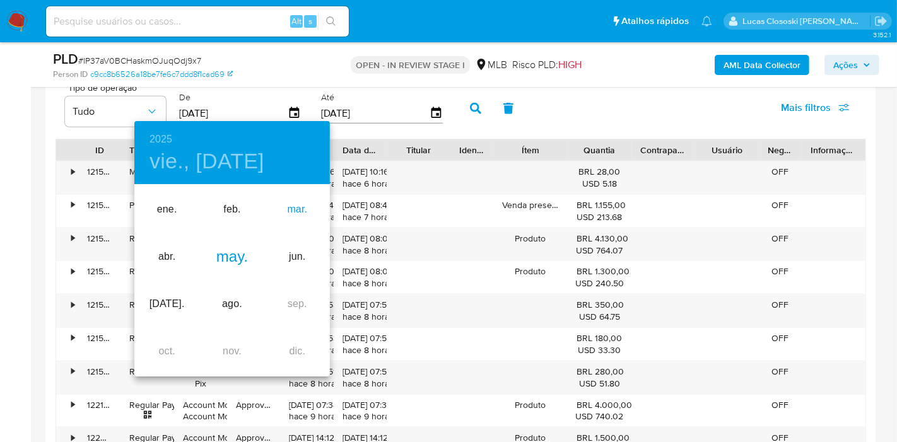
click at [285, 201] on div "mar." at bounding box center [297, 209] width 65 height 47
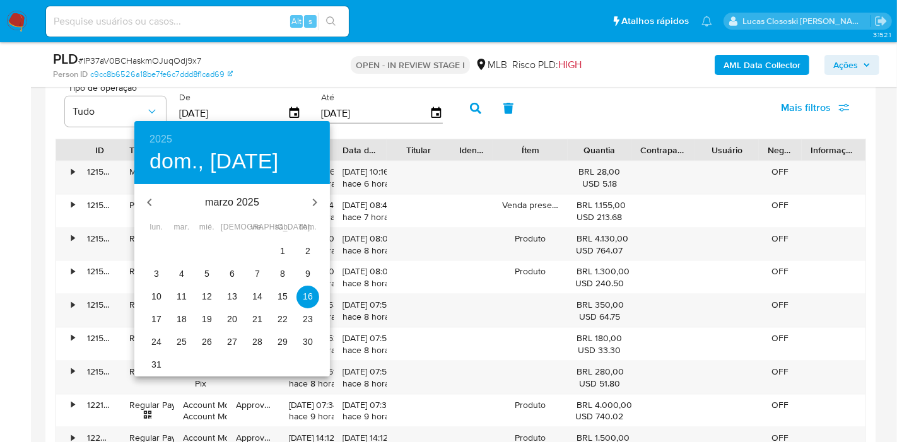
click at [278, 247] on span "1" at bounding box center [282, 251] width 23 height 13
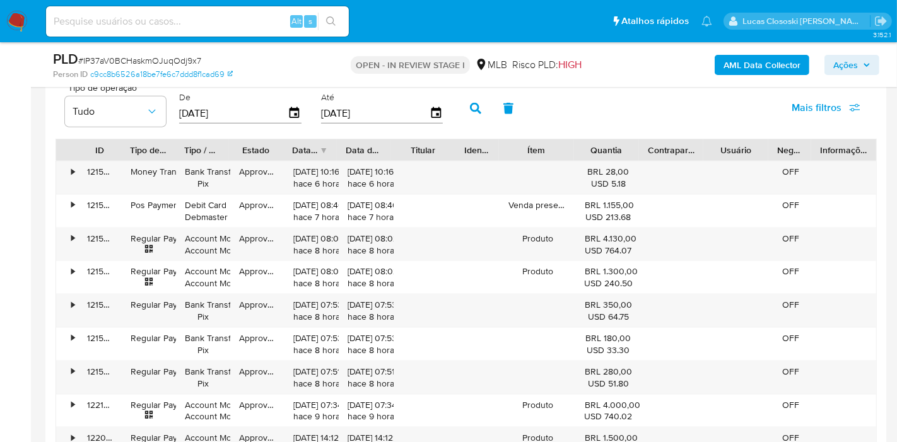
type input "01/03/2025"
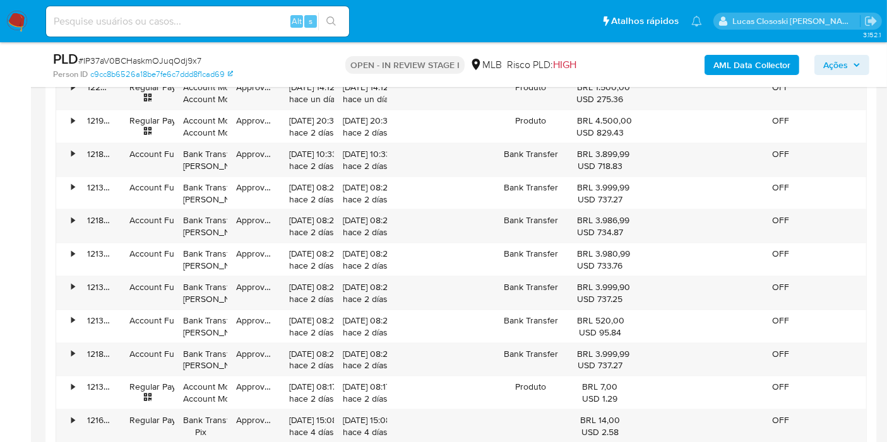
scroll to position [1158, 0]
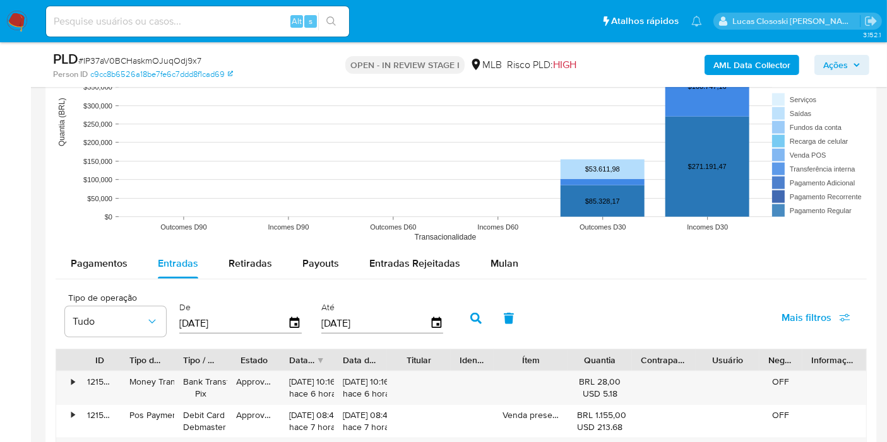
click at [470, 315] on icon "button" at bounding box center [475, 318] width 11 height 11
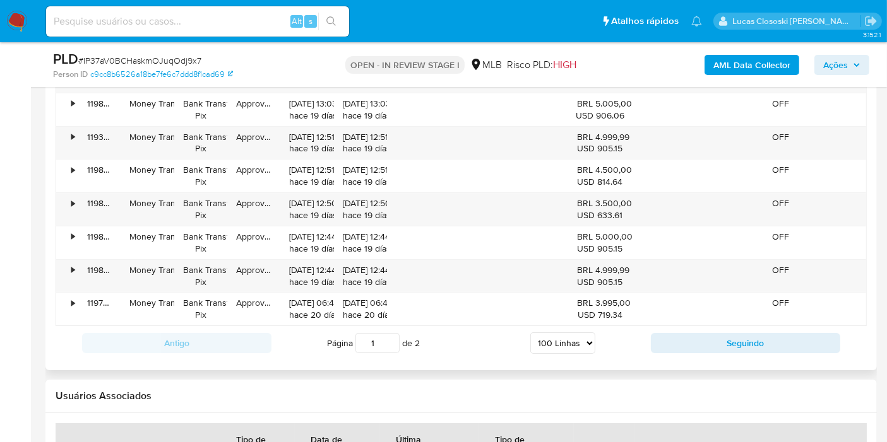
scroll to position [4574, 0]
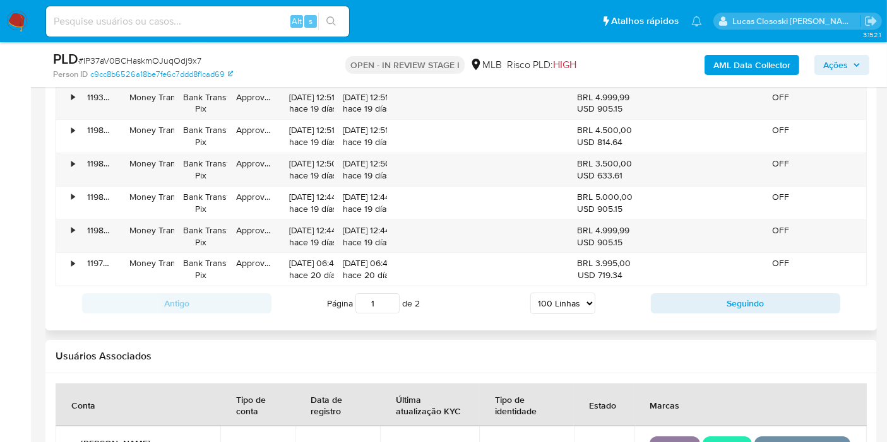
click at [540, 293] on select "5 Linhas 10 Linhas 20 Linhas 25 Linhas 50 Linhas 100 Linhas" at bounding box center [562, 303] width 65 height 21
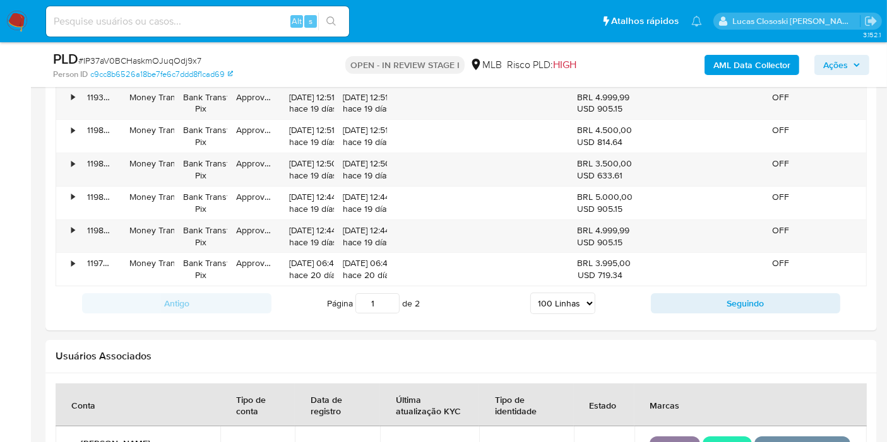
click at [531, 293] on select "5 Linhas 10 Linhas 20 Linhas 25 Linhas 50 Linhas 100 Linhas" at bounding box center [562, 303] width 65 height 21
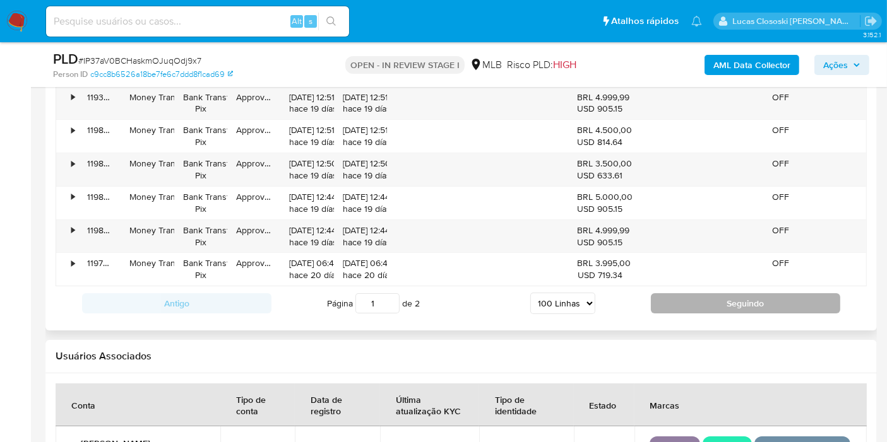
click at [709, 293] on button "Seguindo" at bounding box center [745, 303] width 189 height 20
type input "2"
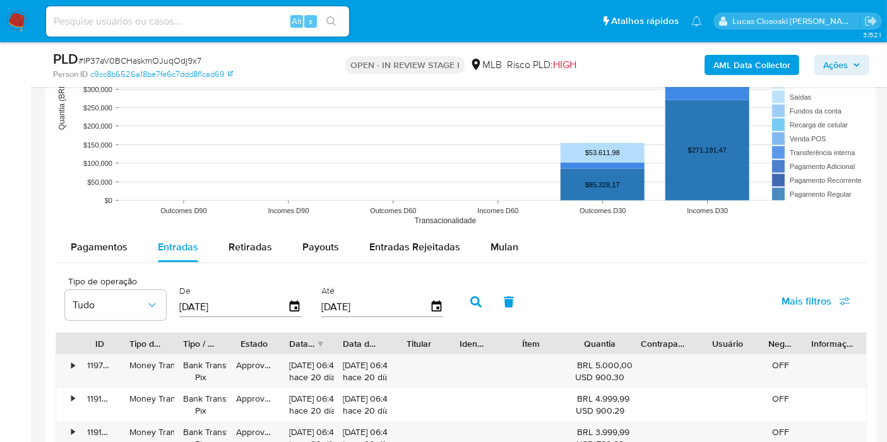
scroll to position [1208, 0]
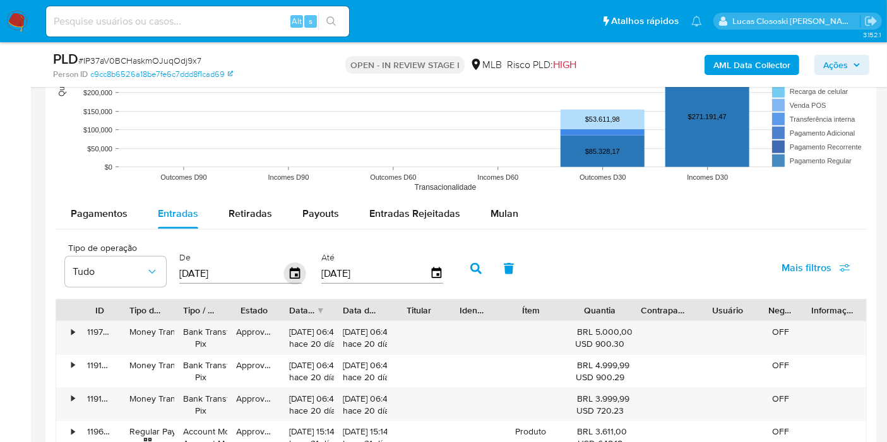
click at [293, 268] on icon "button" at bounding box center [295, 273] width 10 height 11
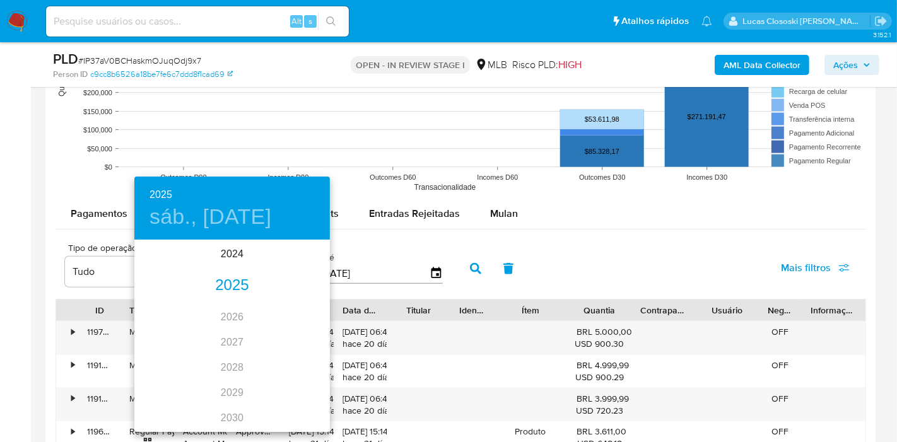
click at [242, 278] on div "2025" at bounding box center [232, 285] width 196 height 25
click at [240, 263] on div "feb." at bounding box center [231, 265] width 65 height 47
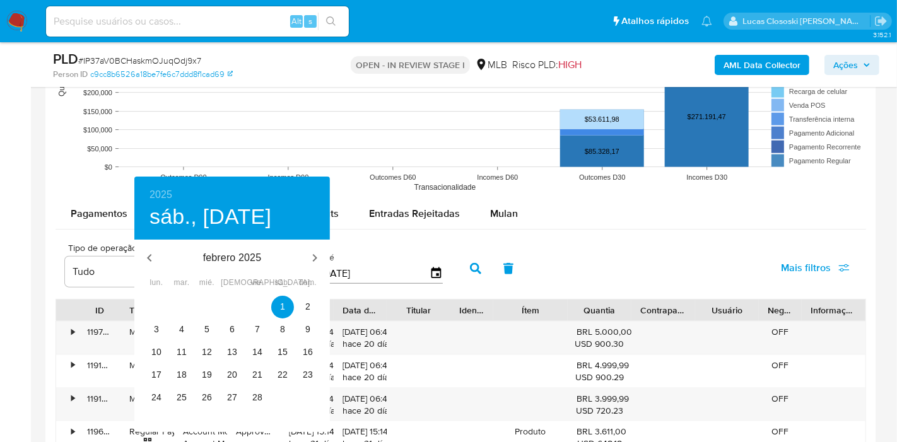
type input "01/02/2025"
click at [278, 307] on span "1" at bounding box center [282, 306] width 23 height 13
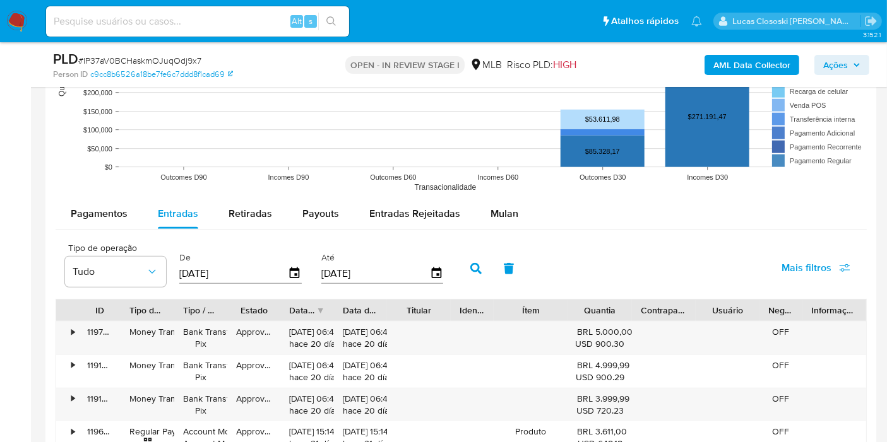
drag, startPoint x: 474, startPoint y: 268, endPoint x: 897, endPoint y: 203, distance: 427.8
click at [474, 268] on icon "button" at bounding box center [475, 268] width 11 height 11
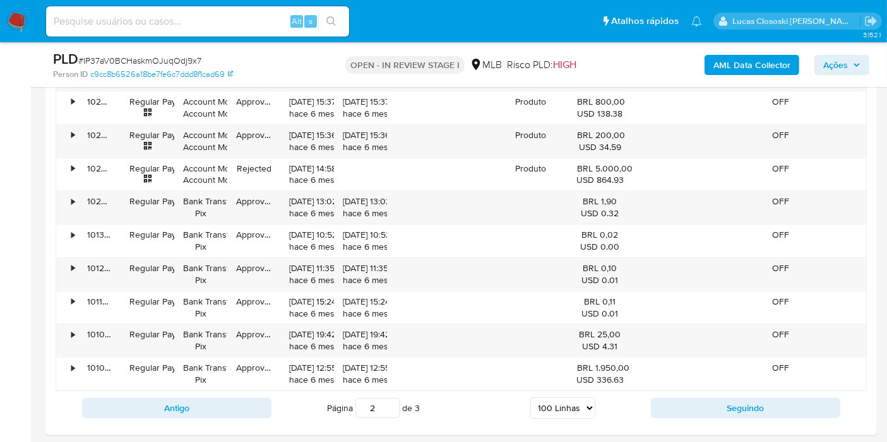
scroll to position [4530, 0]
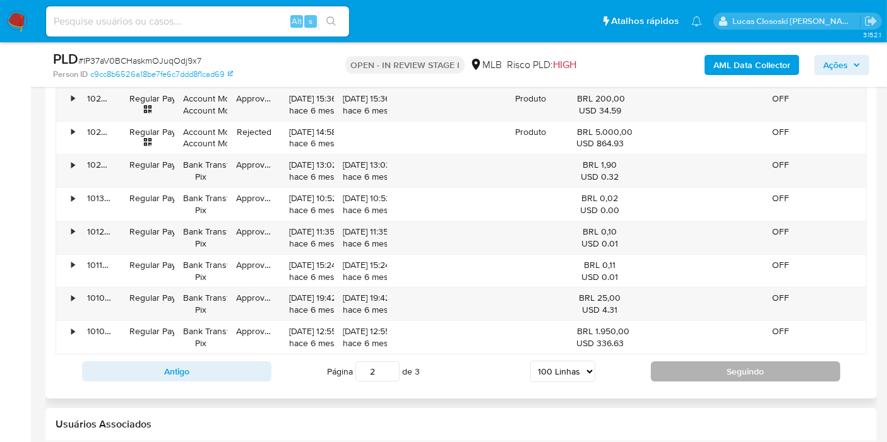
click at [740, 362] on button "Seguindo" at bounding box center [745, 372] width 189 height 20
type input "3"
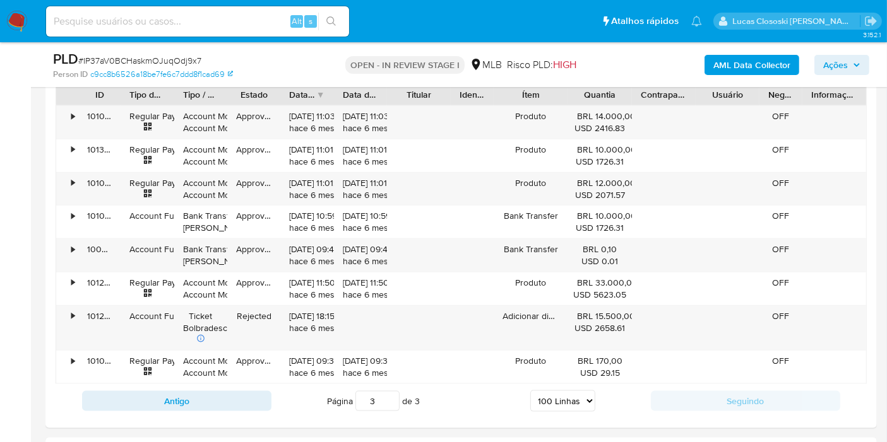
scroll to position [1335, 0]
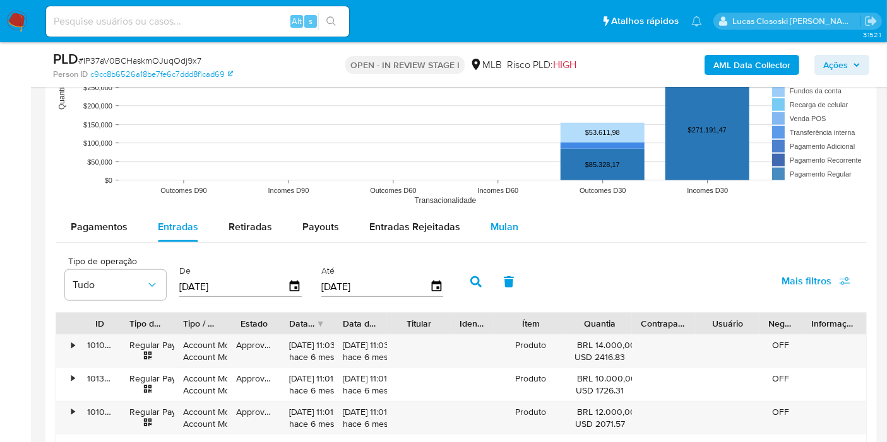
drag, startPoint x: 493, startPoint y: 203, endPoint x: 489, endPoint y: 219, distance: 16.2
click at [493, 204] on rect at bounding box center [461, 86] width 811 height 252
click at [490, 220] on span "Mulan" at bounding box center [504, 227] width 28 height 15
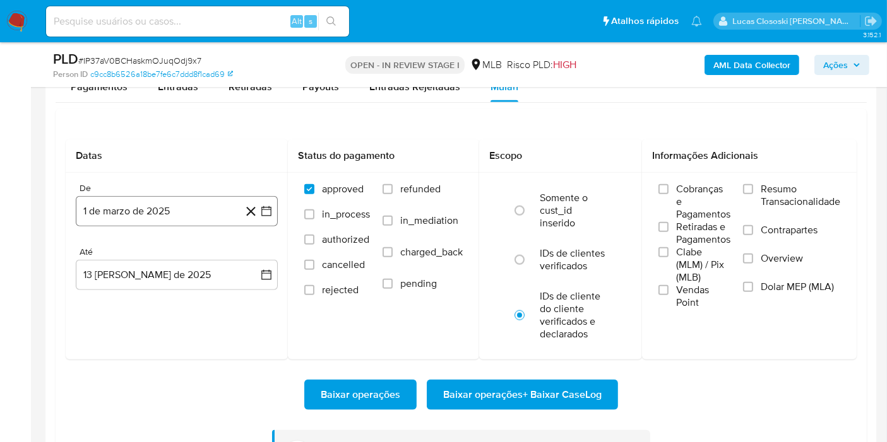
click at [271, 207] on icon "button" at bounding box center [266, 211] width 13 height 13
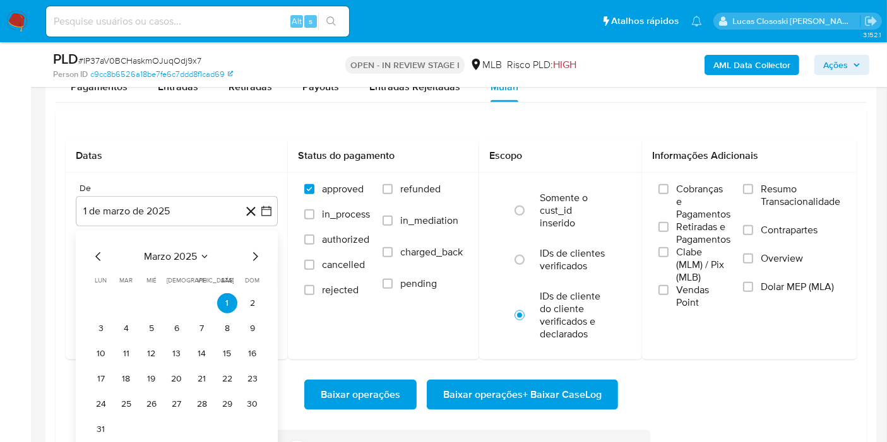
click at [99, 255] on icon "Mes anterior" at bounding box center [98, 256] width 15 height 15
click at [211, 293] on td "Calendario" at bounding box center [202, 303] width 20 height 20
click at [218, 293] on td "1" at bounding box center [227, 303] width 20 height 20
click at [223, 295] on button "1" at bounding box center [227, 303] width 20 height 20
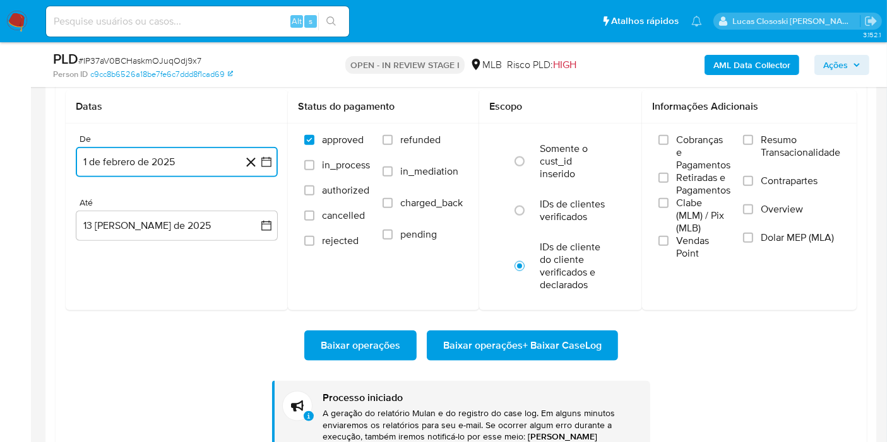
scroll to position [1405, 0]
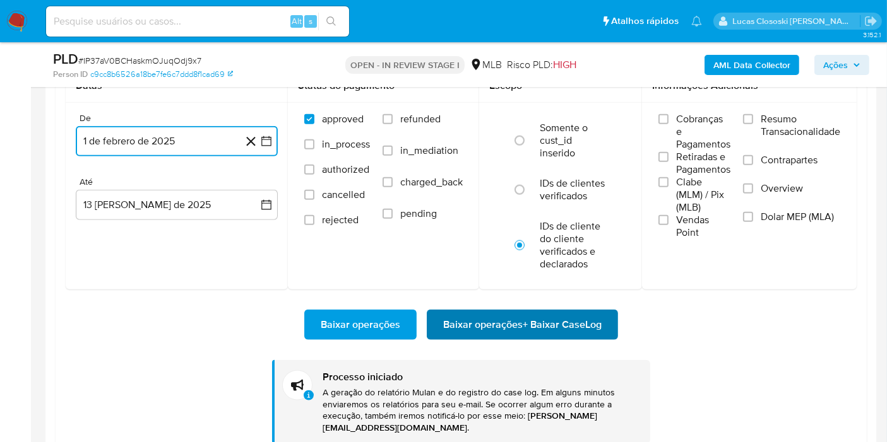
click at [517, 326] on span "Baixar operações + Baixar CaseLog" at bounding box center [522, 325] width 158 height 28
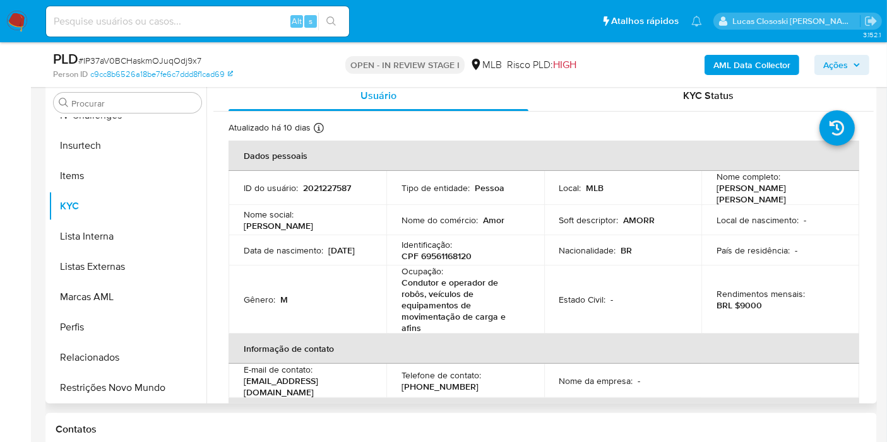
scroll to position [280, 0]
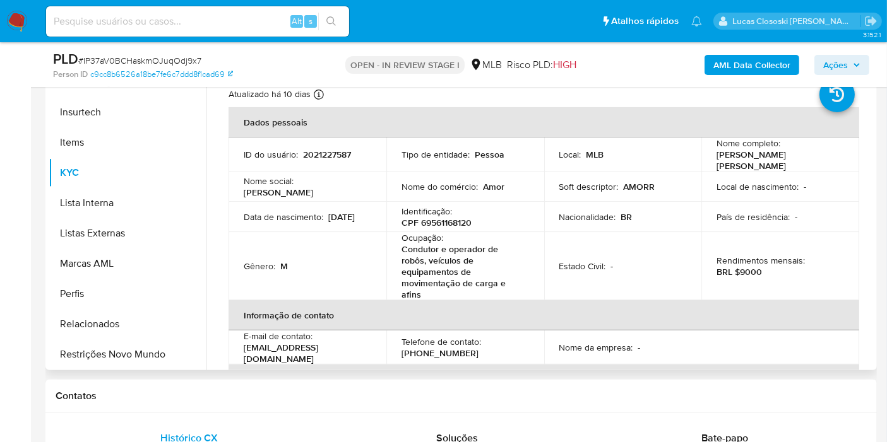
click at [449, 219] on p "CPF 69561168120" at bounding box center [436, 222] width 70 height 11
copy p "69561168120"
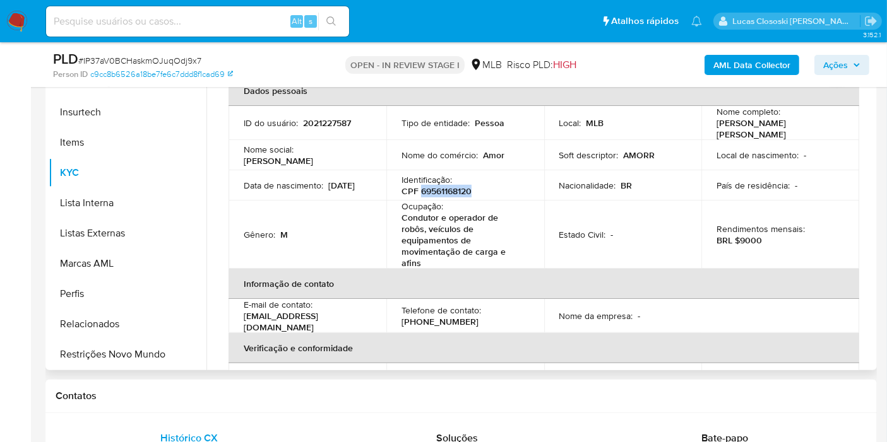
scroll to position [0, 0]
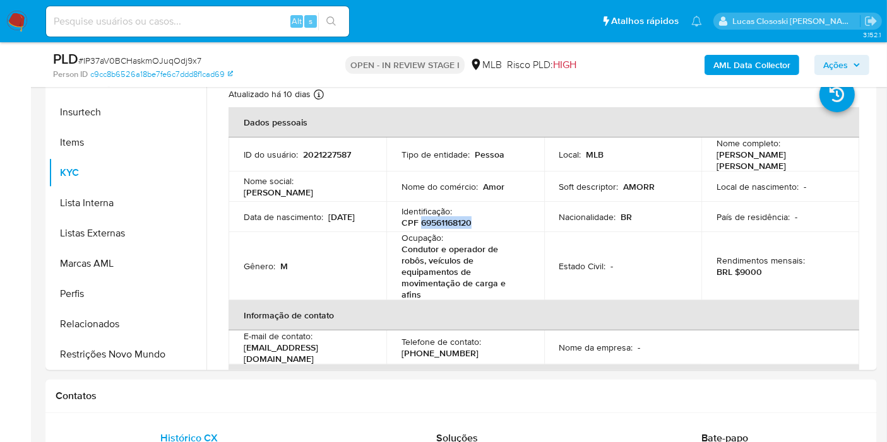
copy p "69561168120"
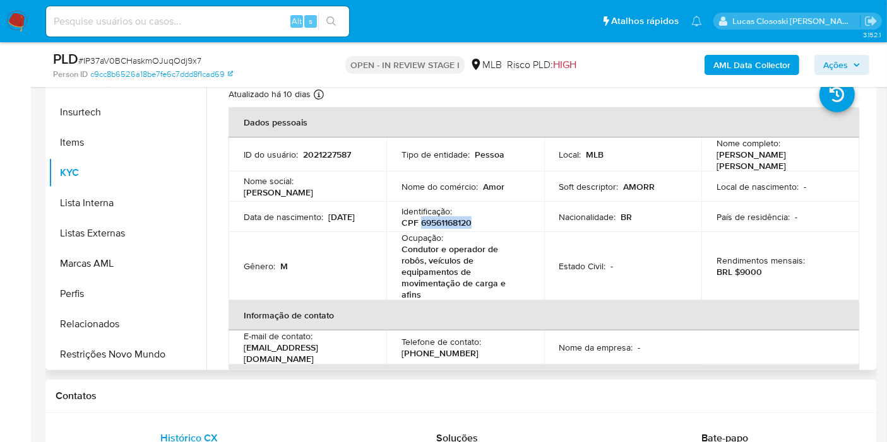
copy p "69561168120"
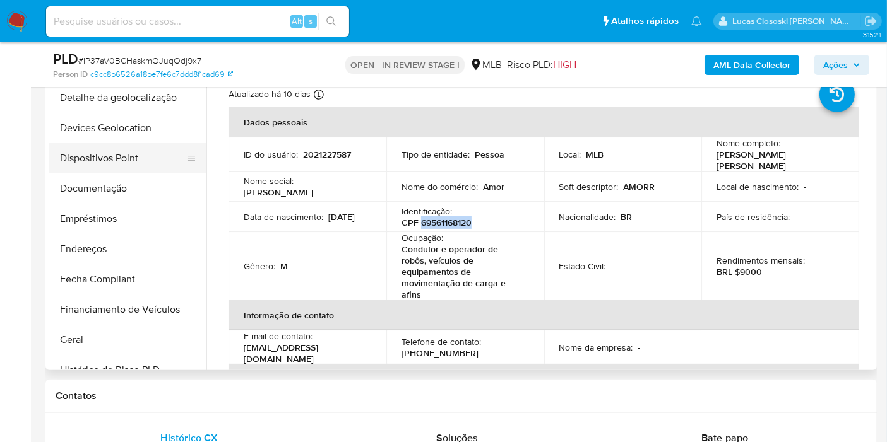
scroll to position [112, 0]
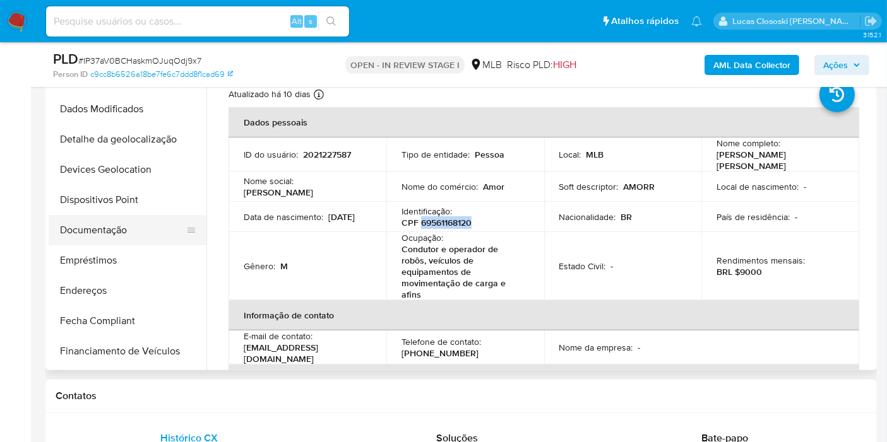
click at [126, 226] on button "Documentação" at bounding box center [123, 230] width 148 height 30
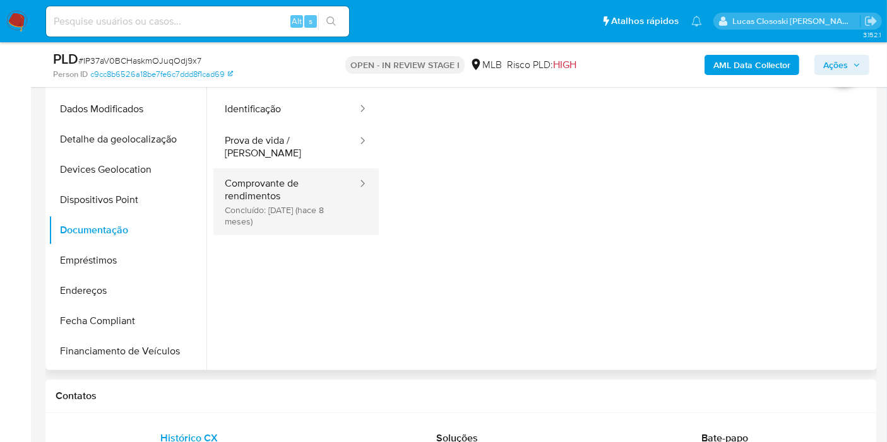
click at [308, 175] on button "Comprovante de rendimentos Concluído: 27/12/2024 (hace 8 meses)" at bounding box center [285, 201] width 145 height 67
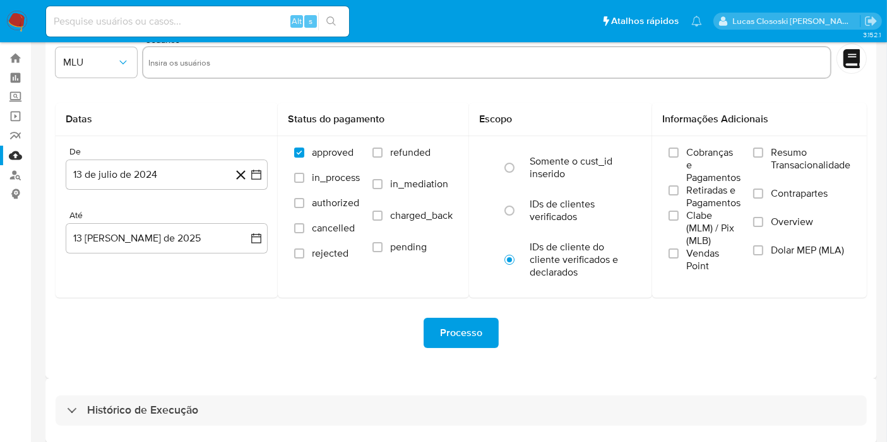
scroll to position [34, 0]
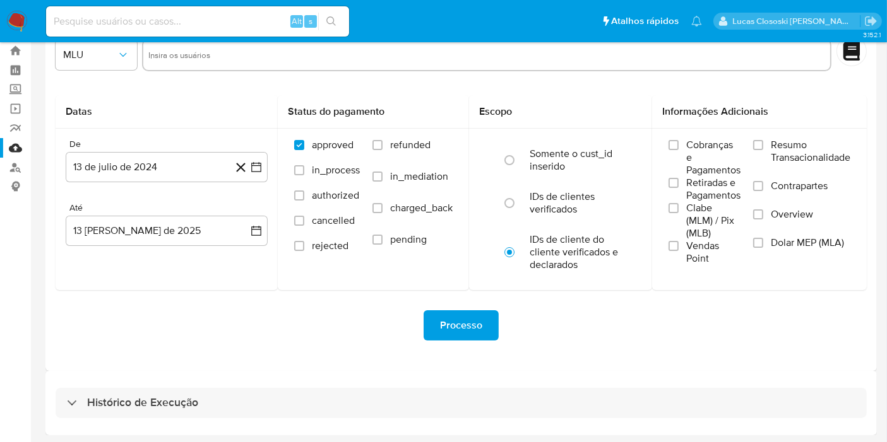
click at [293, 385] on div "Histórico de Execução" at bounding box center [460, 403] width 831 height 64
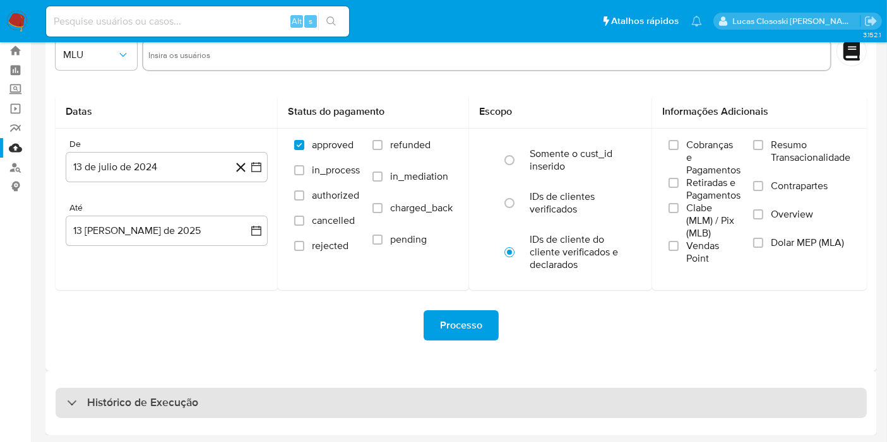
click at [294, 394] on div "Histórico de Execução" at bounding box center [461, 403] width 811 height 30
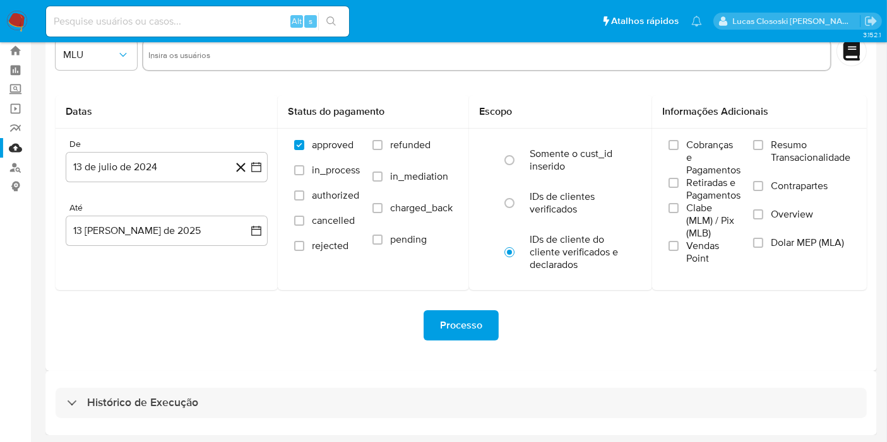
select select "10"
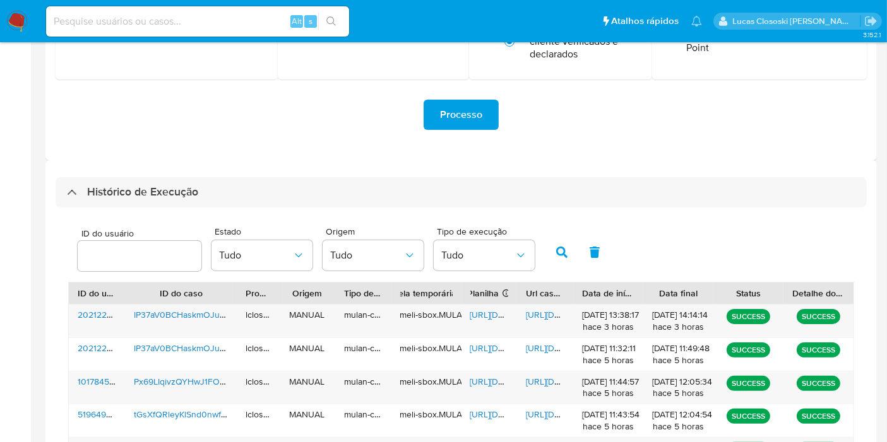
scroll to position [385, 0]
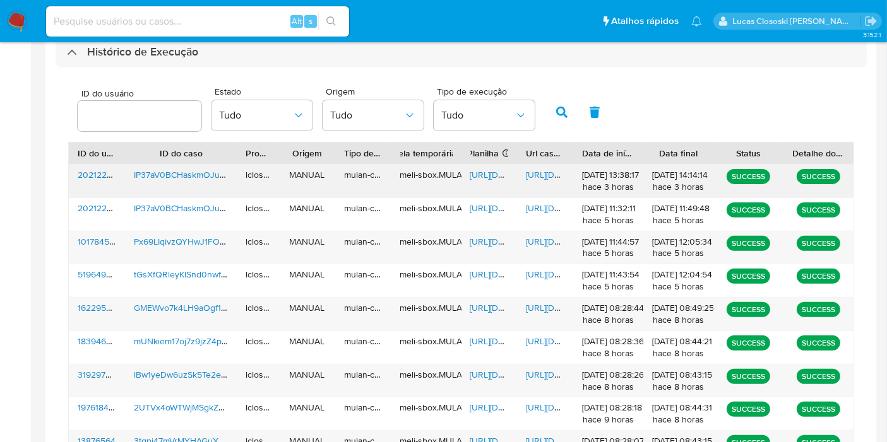
click at [504, 175] on span "[URL][DOMAIN_NAME]" at bounding box center [513, 174] width 87 height 13
click at [540, 174] on span "[URL][DOMAIN_NAME]" at bounding box center [569, 174] width 87 height 13
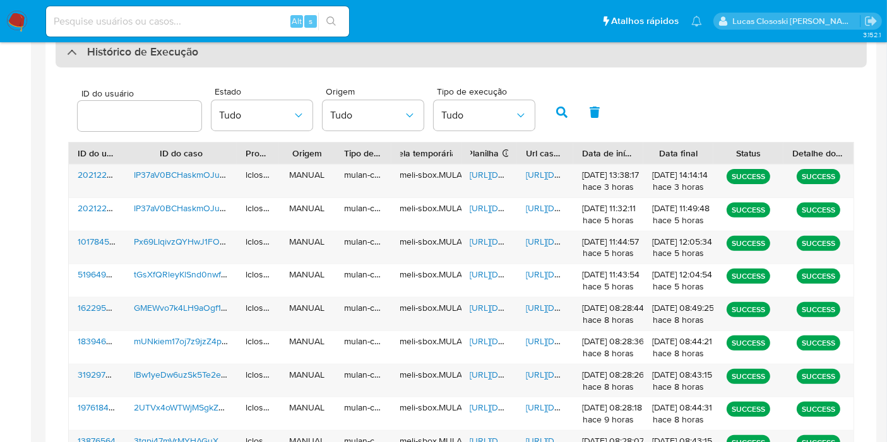
click at [175, 60] on div "Histórico de Execução" at bounding box center [461, 52] width 811 height 30
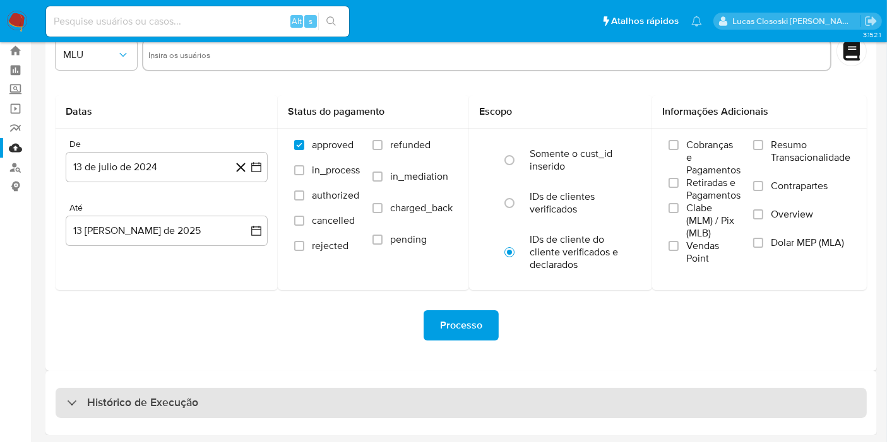
click at [192, 401] on h3 "Histórico de Execução" at bounding box center [142, 403] width 111 height 15
select select "10"
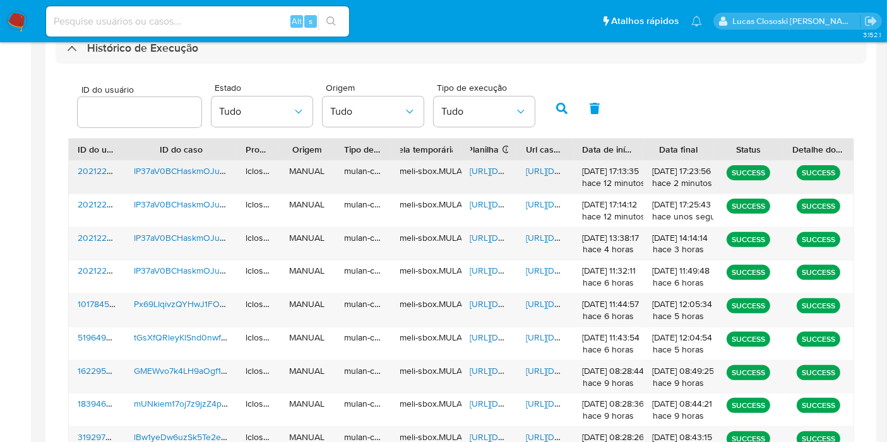
scroll to position [389, 0]
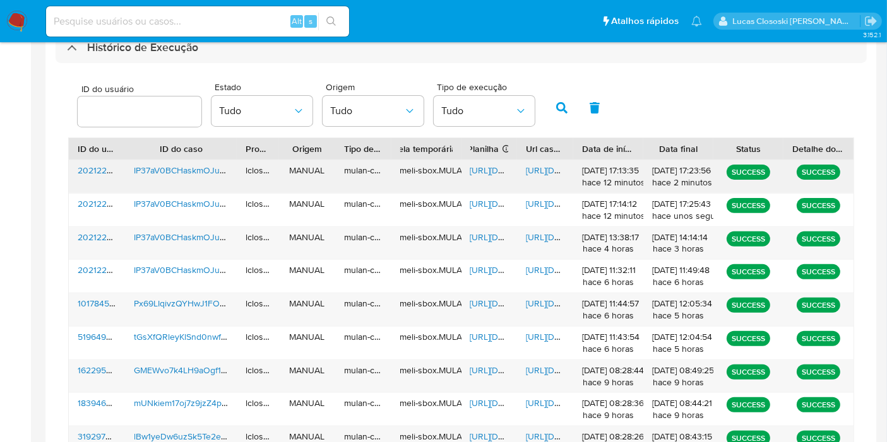
click at [480, 165] on span "[URL][DOMAIN_NAME]" at bounding box center [513, 170] width 87 height 13
click at [537, 170] on span "[URL][DOMAIN_NAME]" at bounding box center [569, 170] width 87 height 13
